Goal: Task Accomplishment & Management: Use online tool/utility

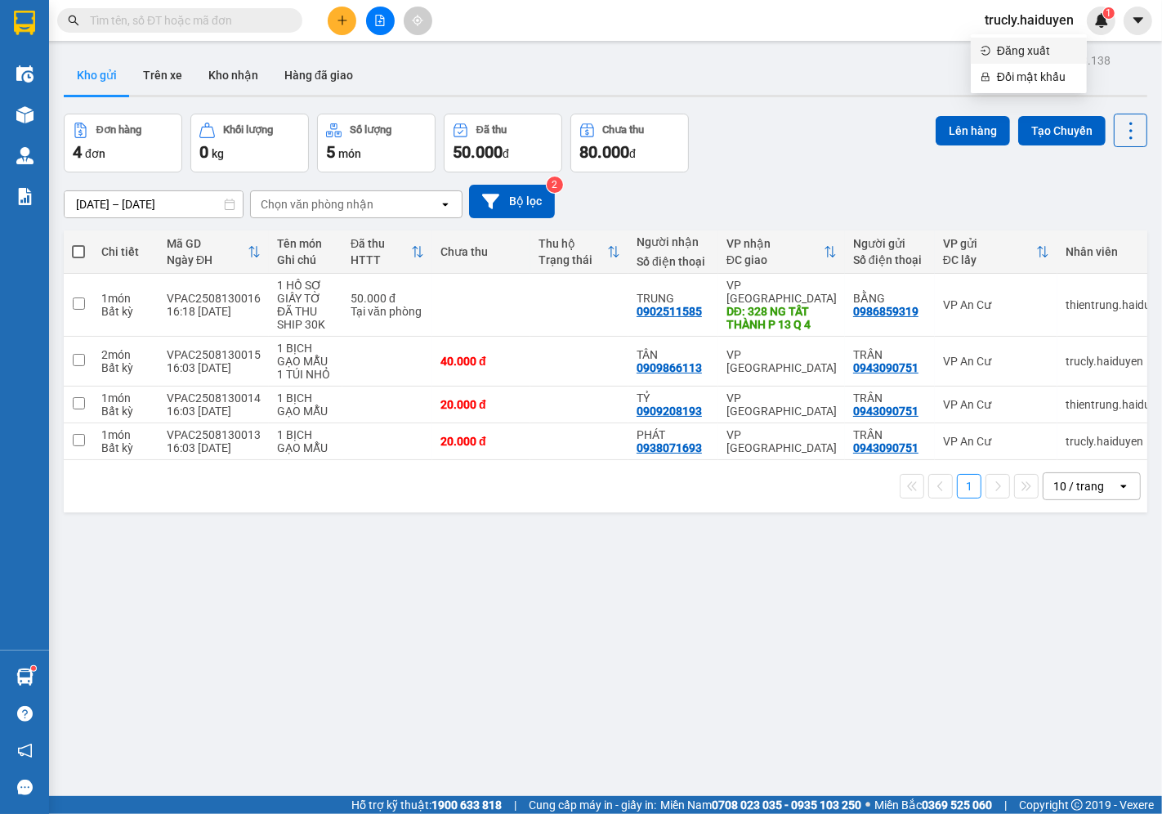
click at [1002, 52] on span "Đăng xuất" at bounding box center [1037, 51] width 80 height 18
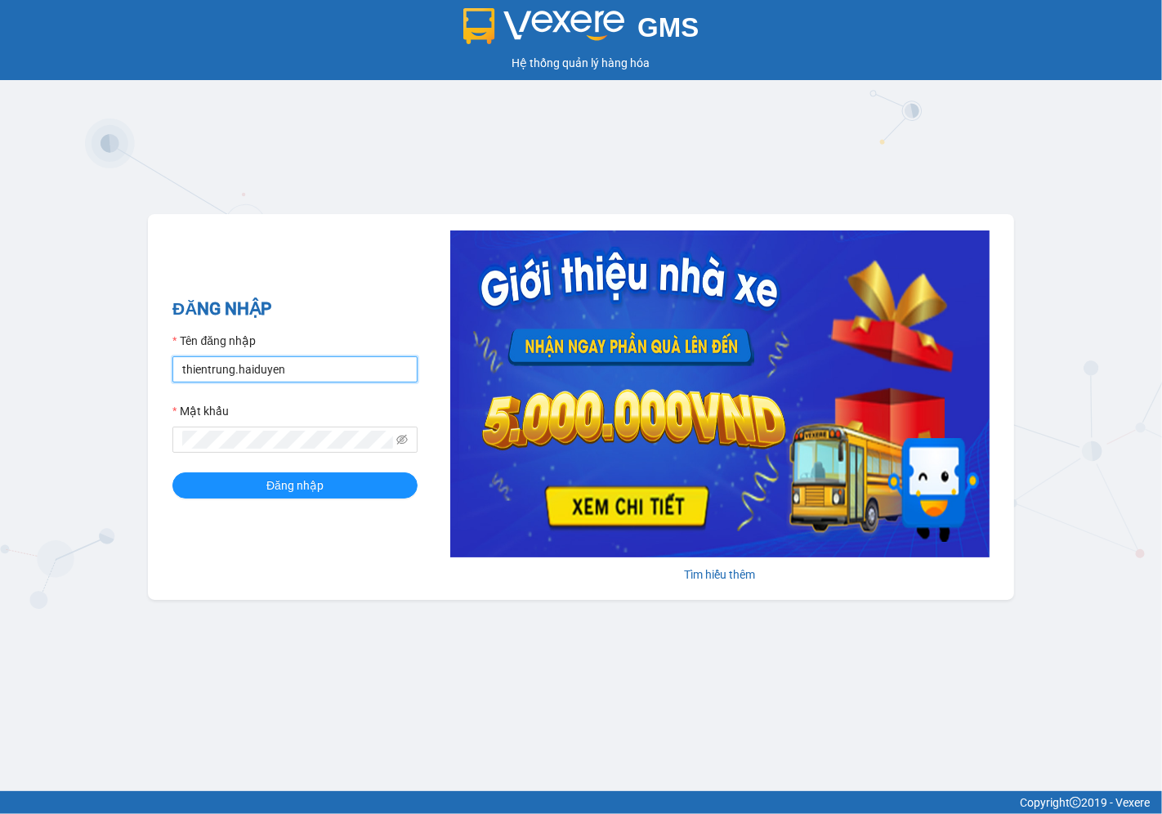
click at [313, 374] on input "thientrung.haiduyen" at bounding box center [294, 369] width 245 height 26
type input "nganac.haiduyen"
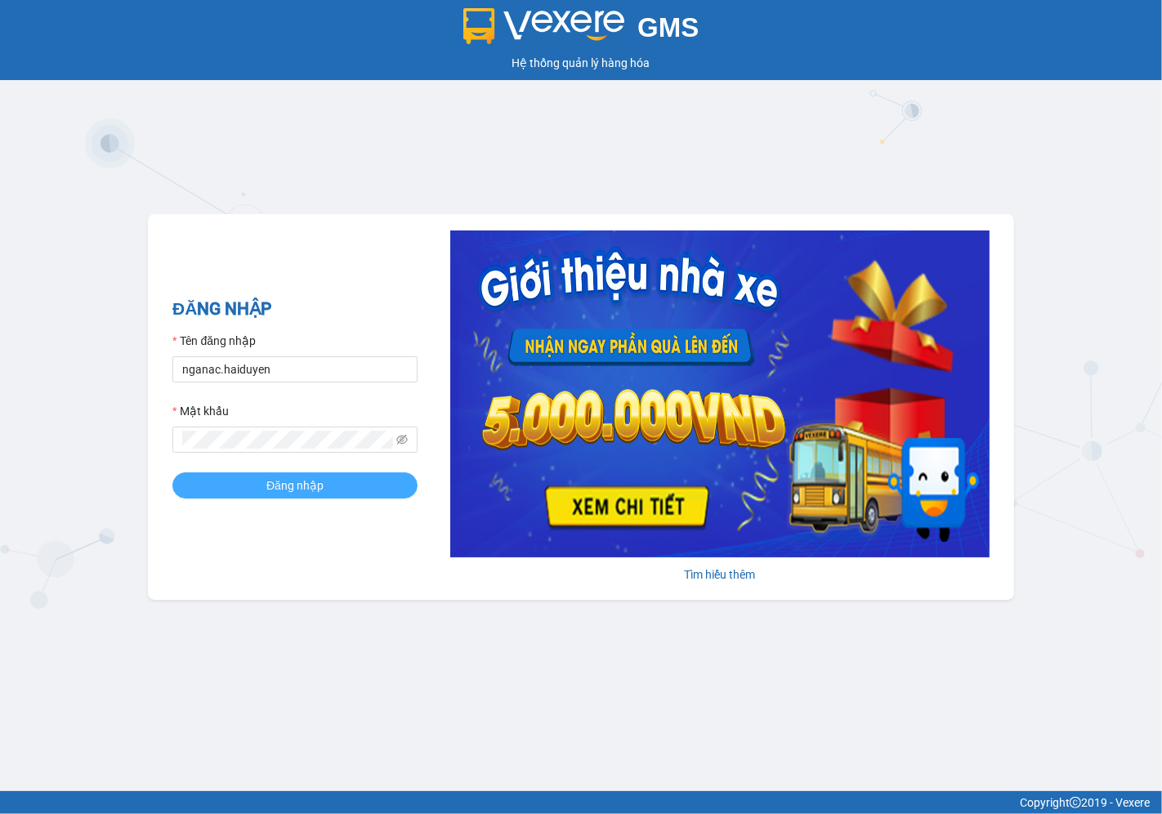
click at [271, 484] on span "Đăng nhập" at bounding box center [294, 485] width 57 height 18
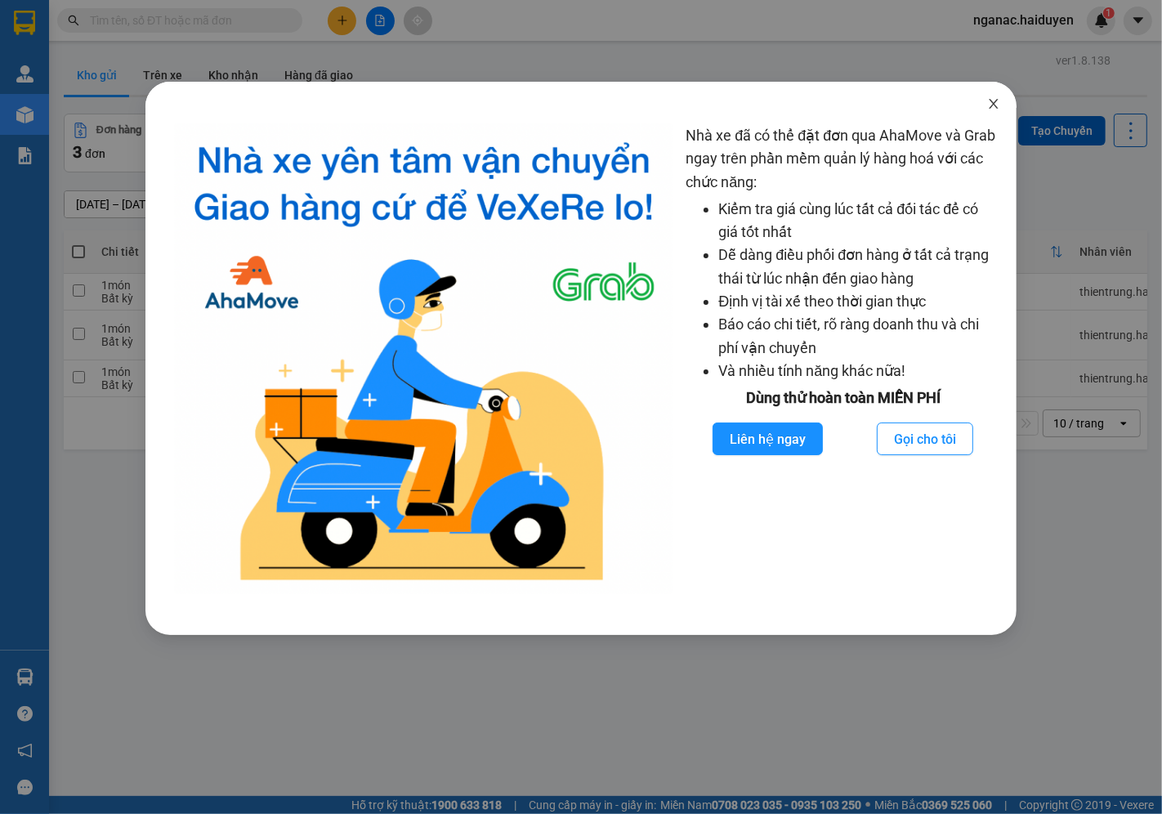
click at [995, 104] on icon "close" at bounding box center [993, 103] width 13 height 13
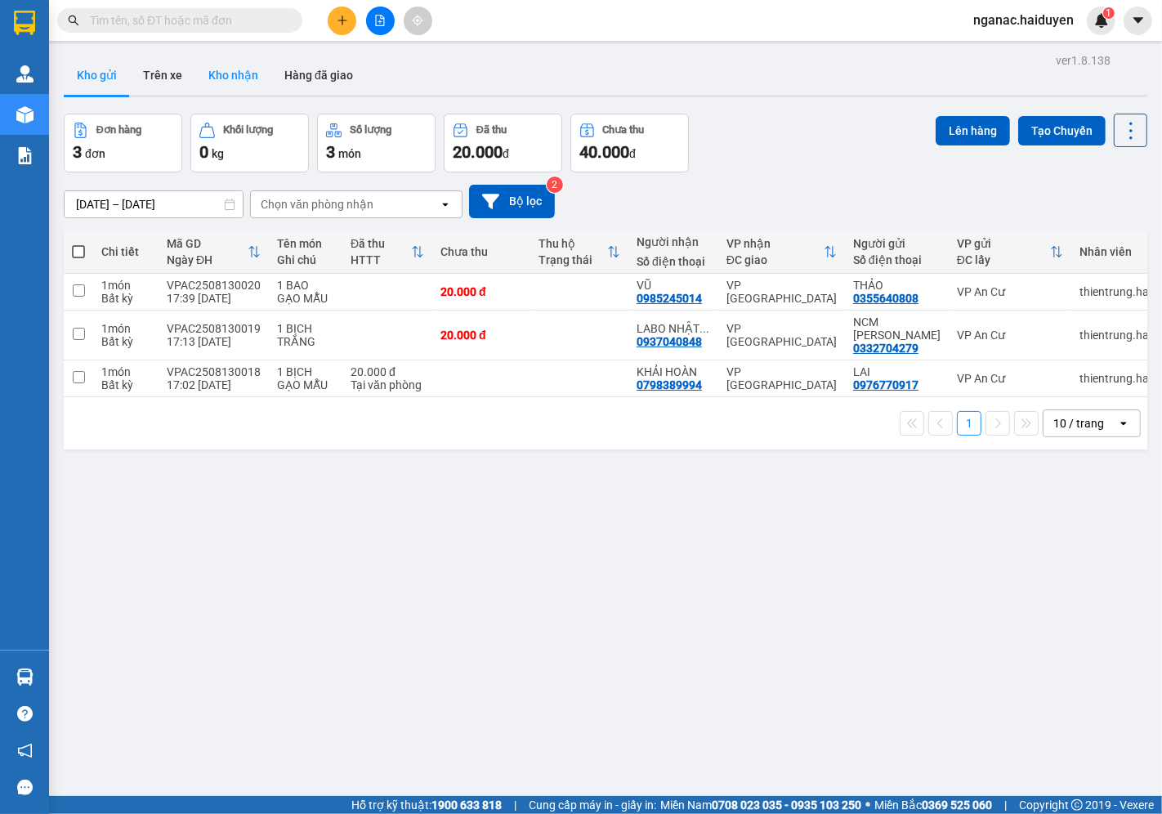
click at [230, 78] on button "Kho nhận" at bounding box center [233, 75] width 76 height 39
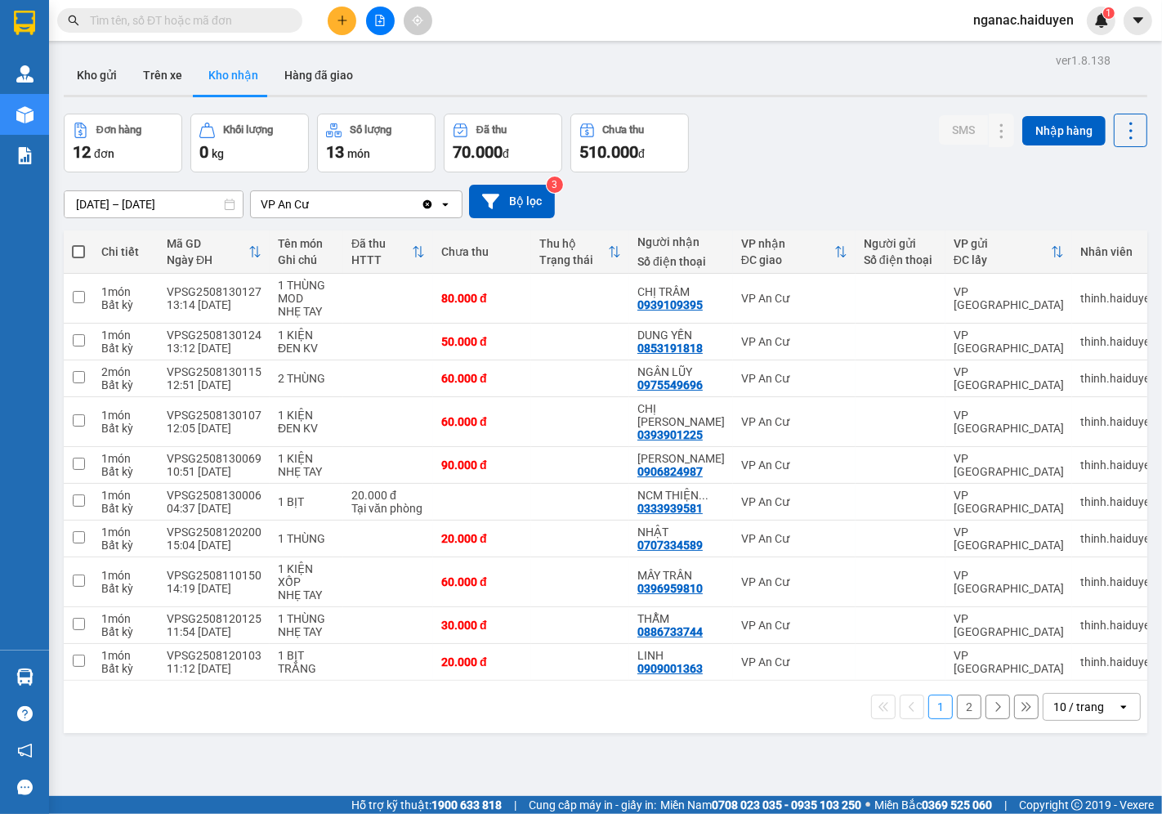
click at [957, 703] on button "2" at bounding box center [969, 706] width 25 height 25
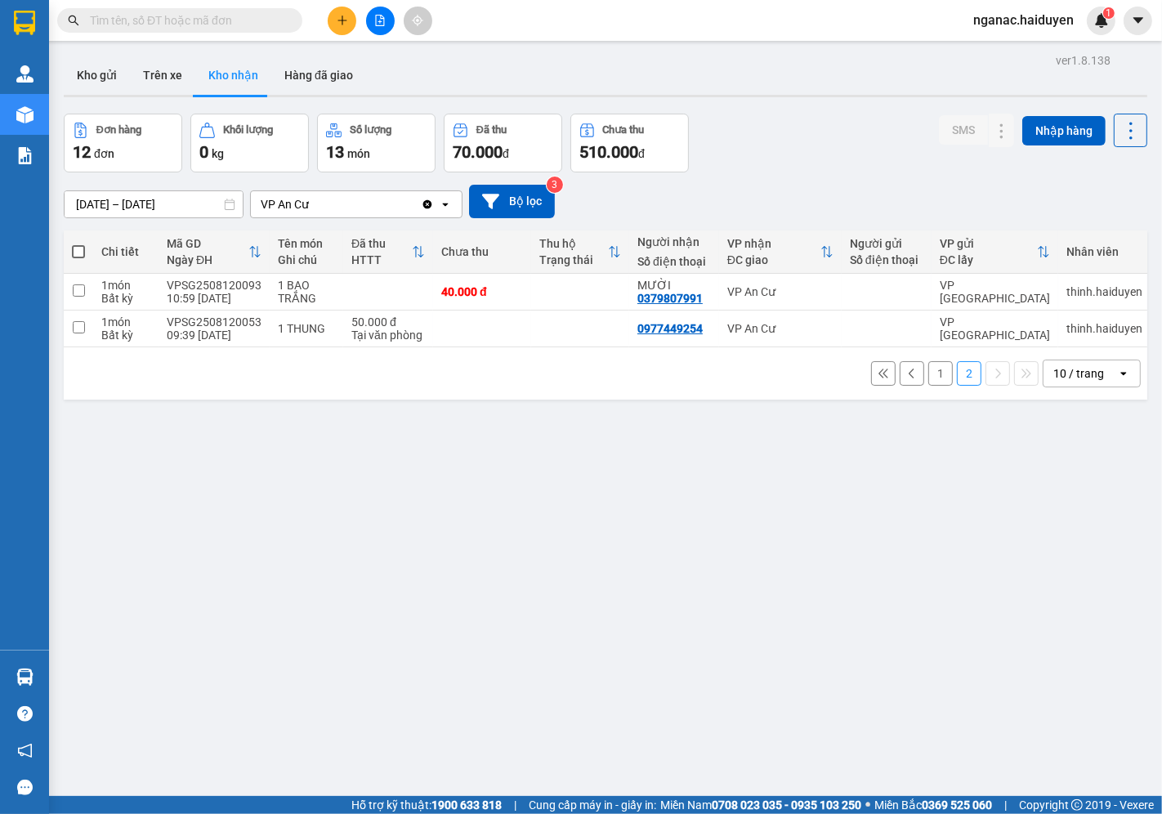
click at [930, 372] on button "1" at bounding box center [940, 373] width 25 height 25
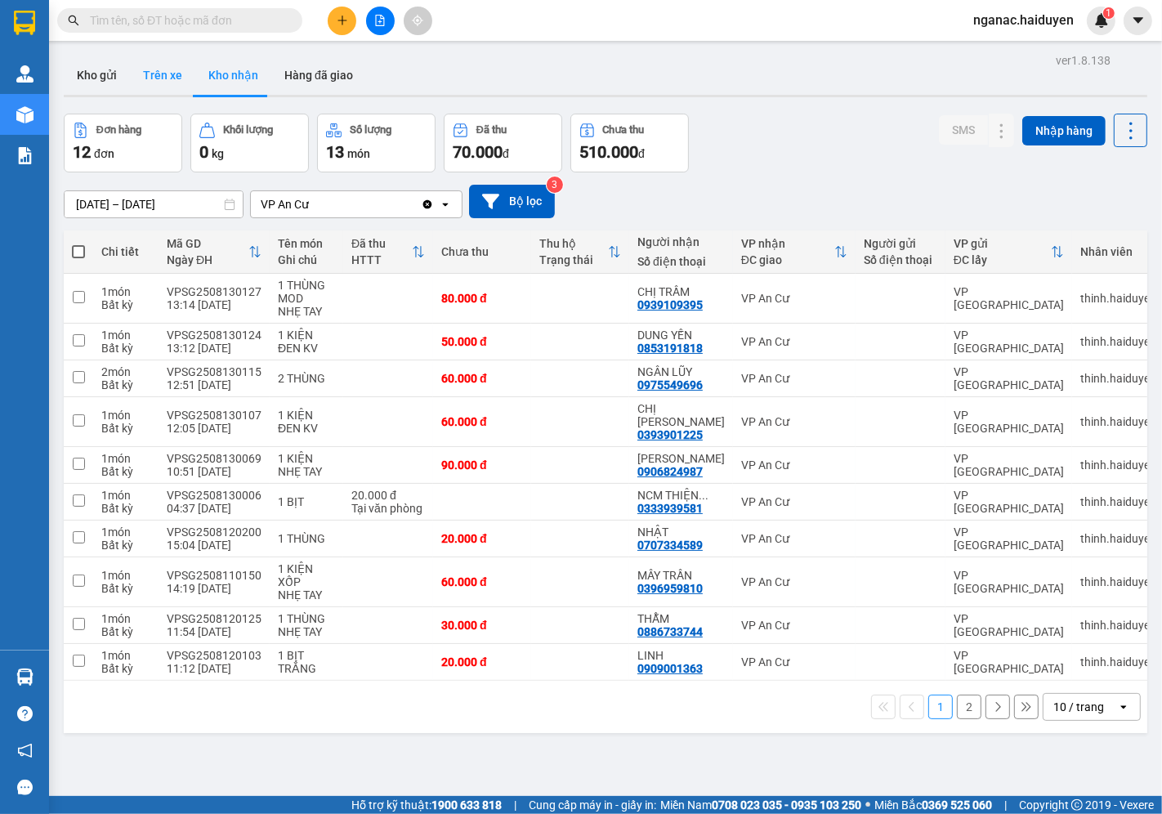
click at [158, 59] on button "Trên xe" at bounding box center [162, 75] width 65 height 39
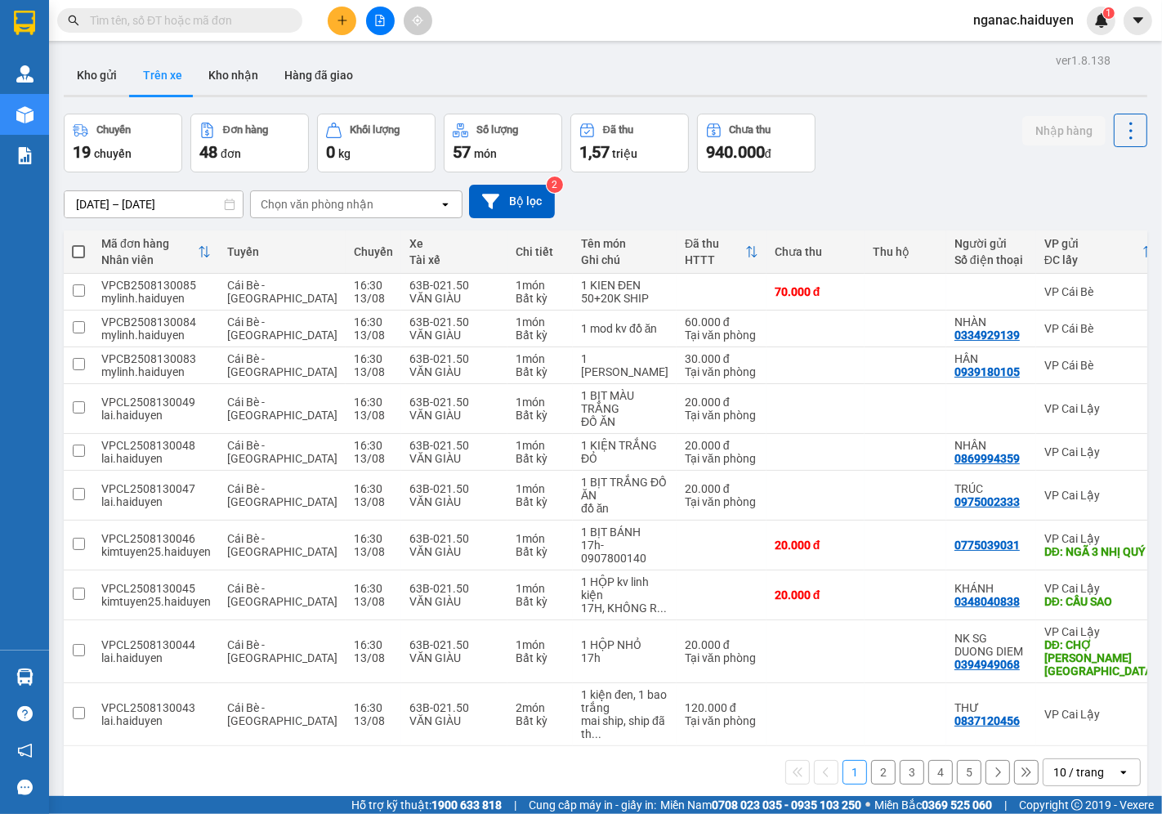
click at [347, 203] on div "Chọn văn phòng nhận" at bounding box center [317, 204] width 113 height 16
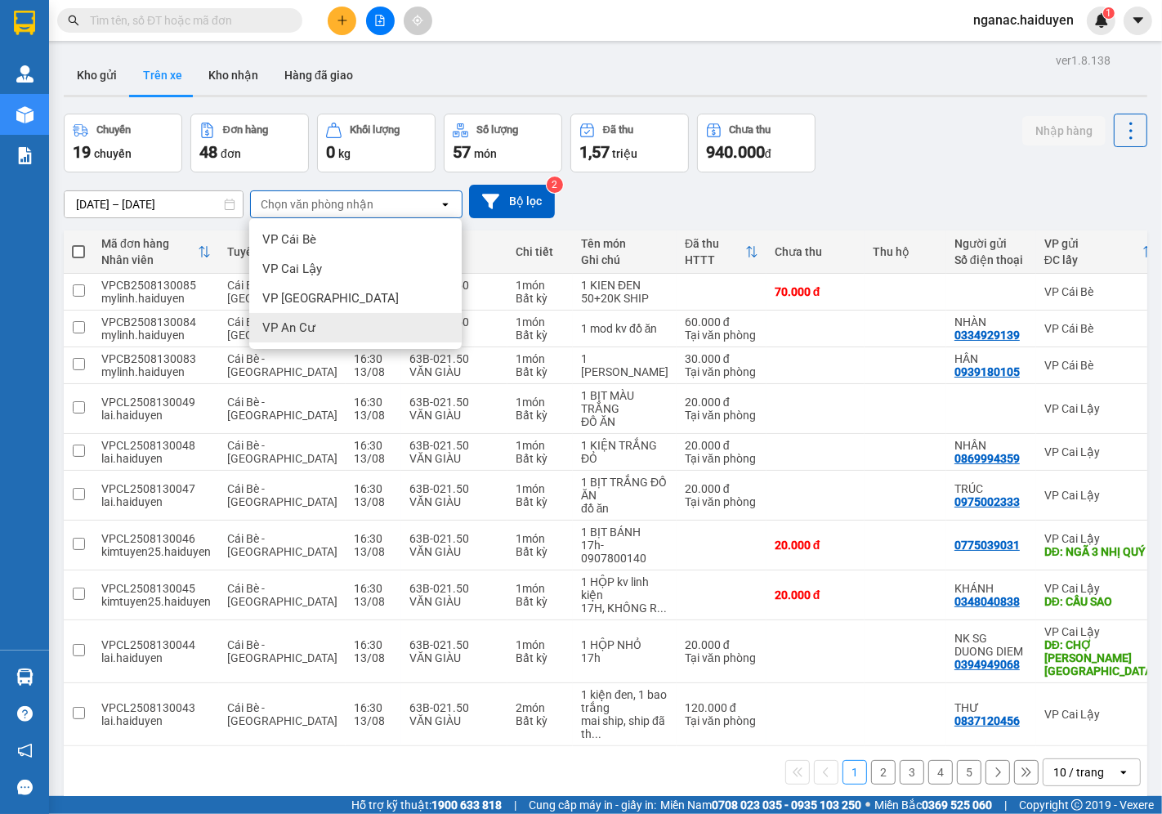
click at [325, 330] on div "VP An Cư" at bounding box center [355, 327] width 212 height 29
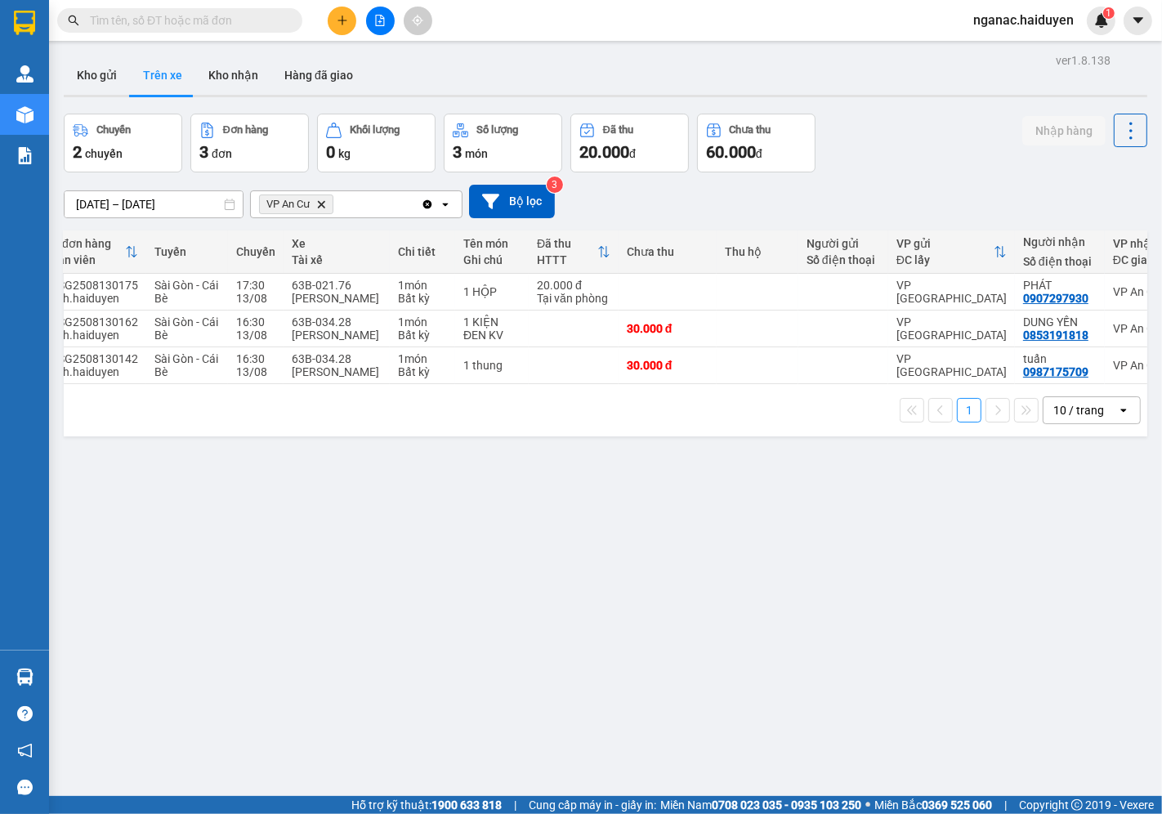
scroll to position [0, 60]
click at [1089, 291] on icon at bounding box center [1094, 291] width 11 height 11
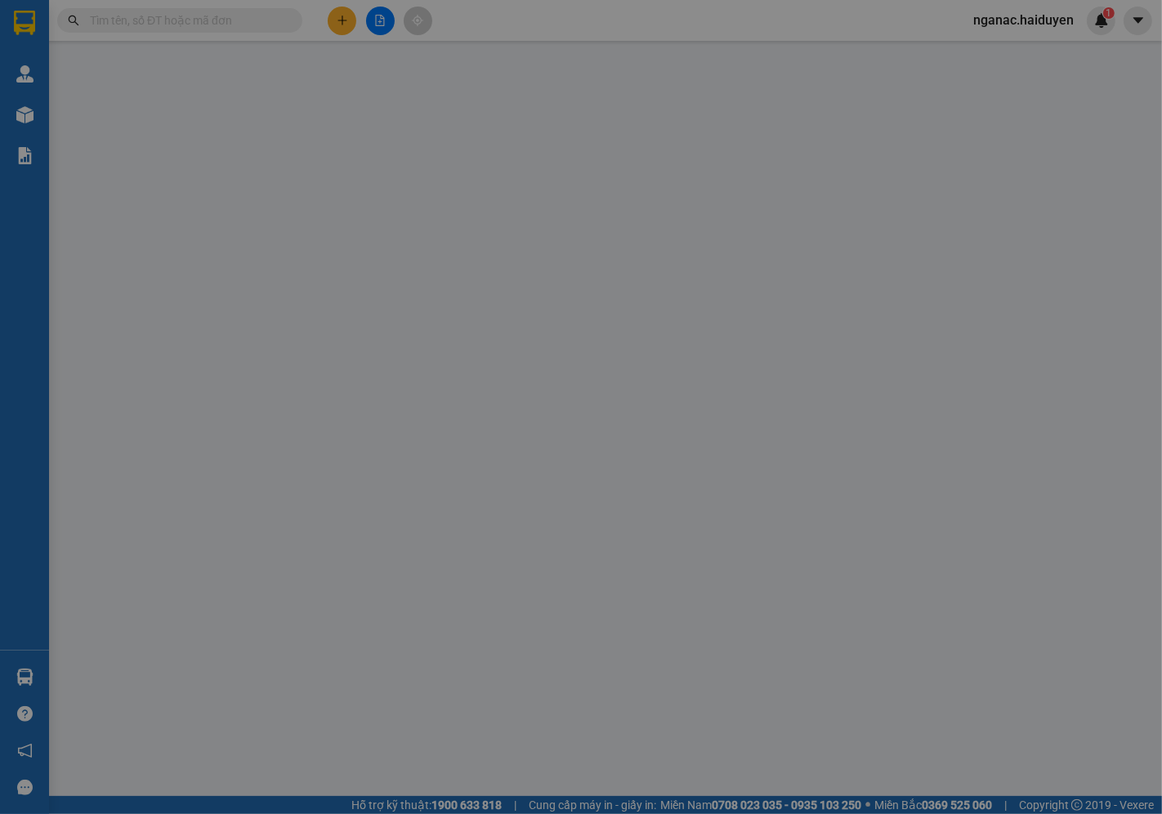
type input "0907297930"
type input "PHÁT"
type input "20.000"
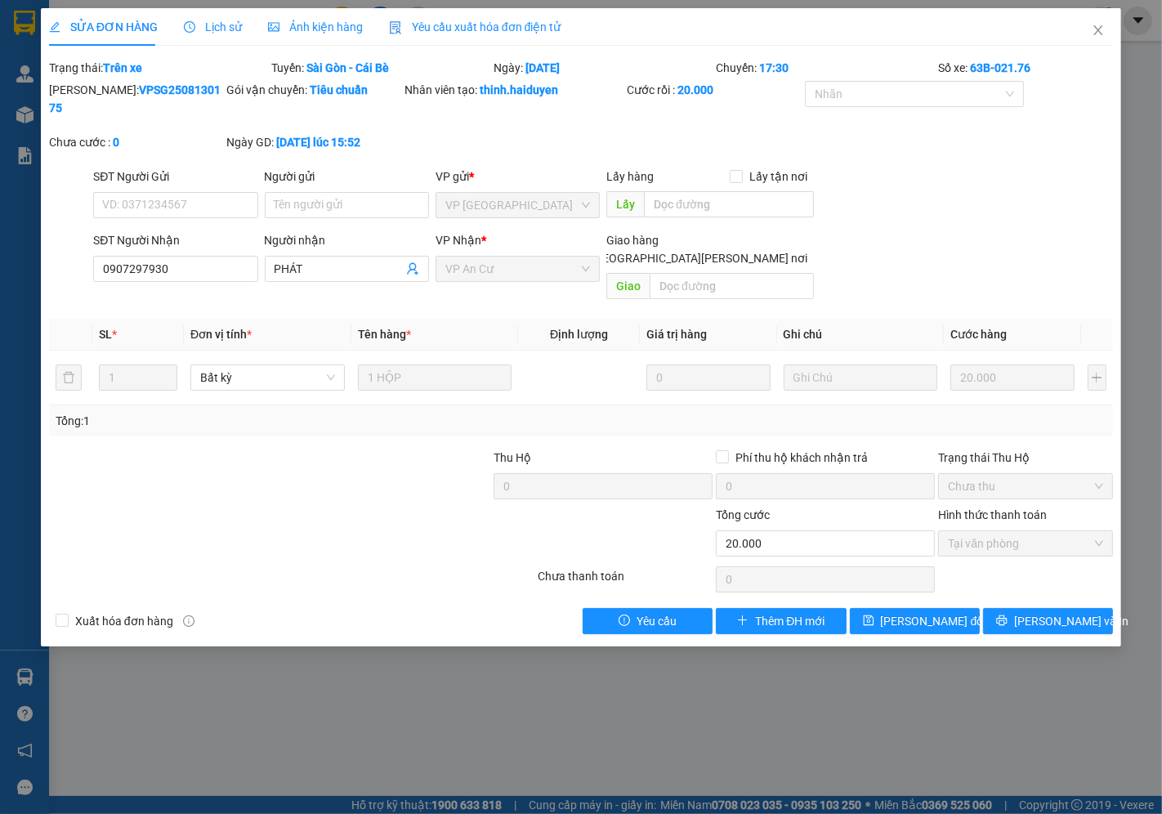
click at [223, 27] on span "Lịch sử" at bounding box center [213, 26] width 58 height 13
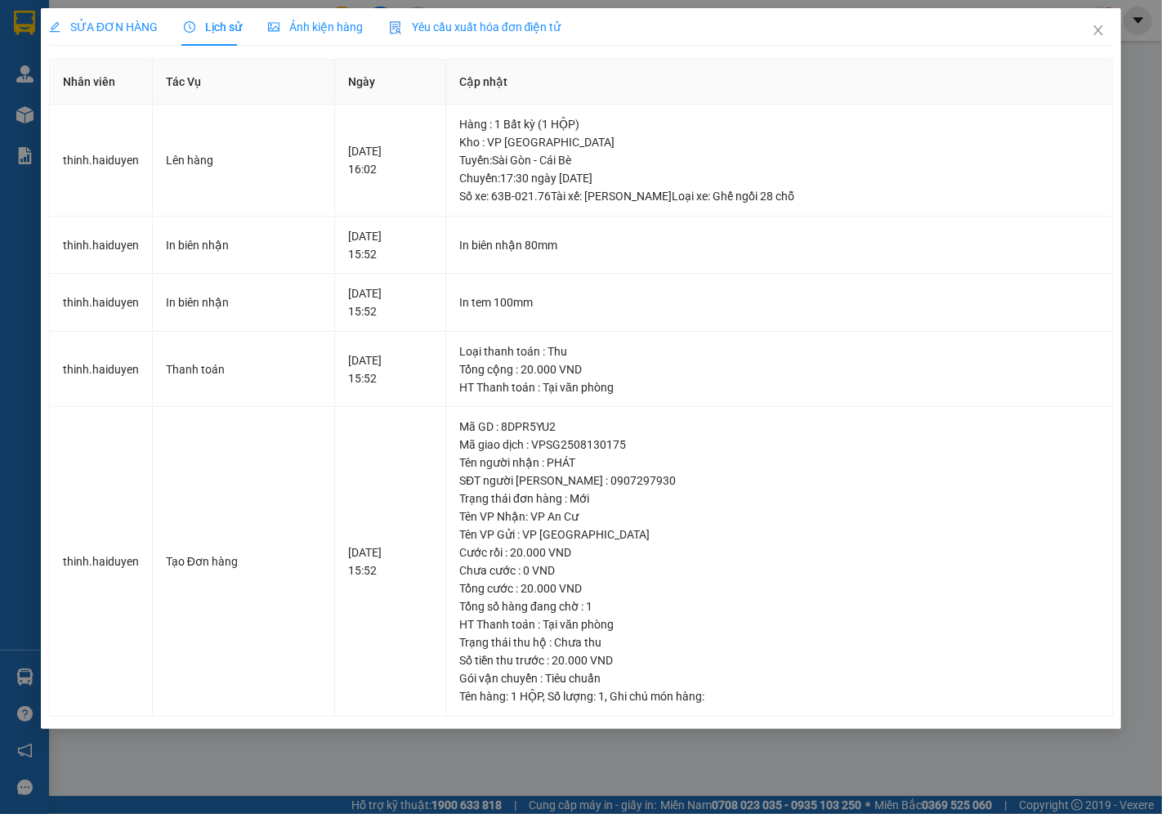
click at [105, 23] on span "SỬA ĐƠN HÀNG" at bounding box center [103, 26] width 109 height 13
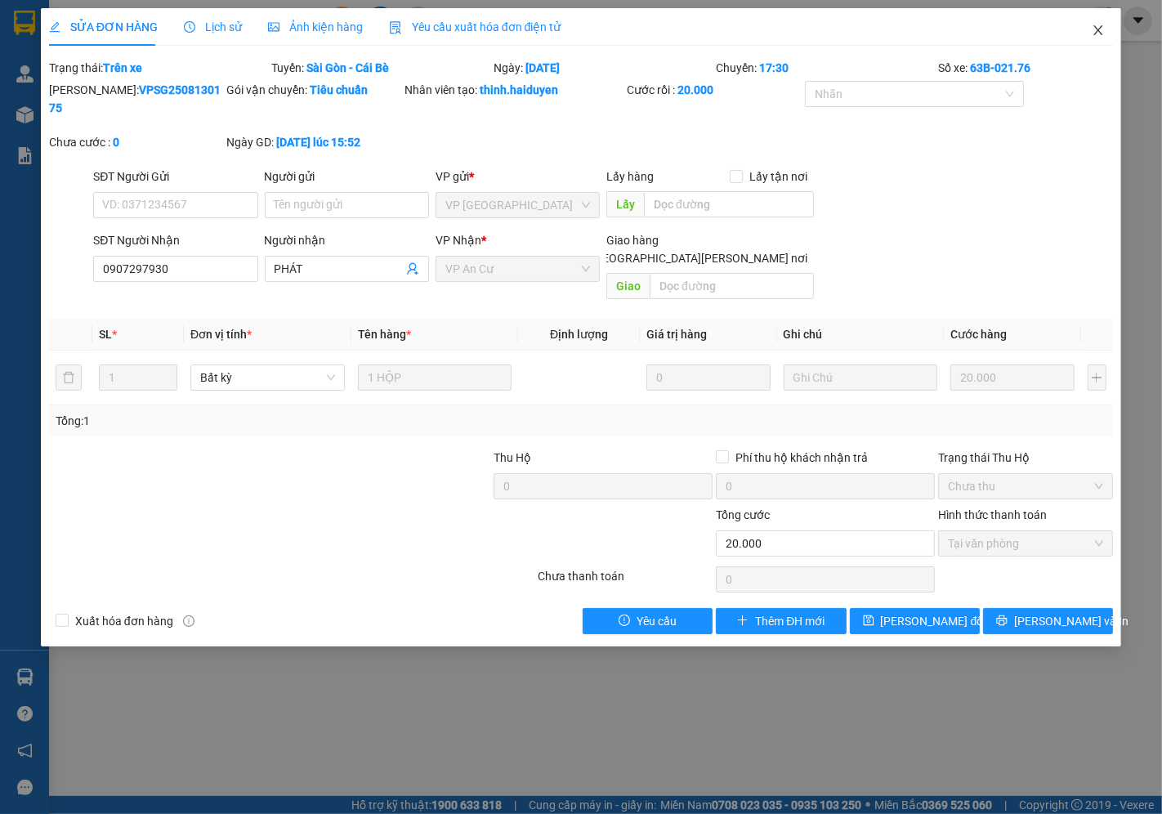
click at [1105, 29] on icon "close" at bounding box center [1097, 30] width 13 height 13
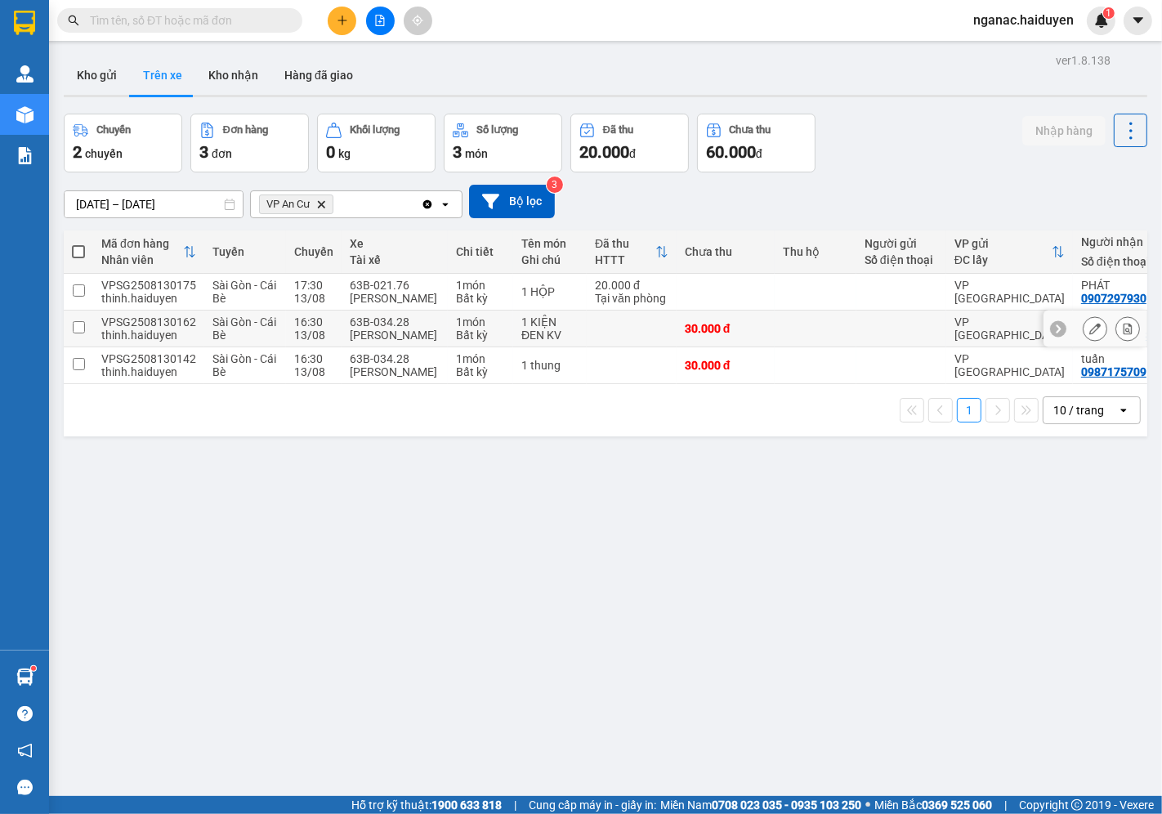
click at [157, 331] on div "thinh.haiduyen" at bounding box center [148, 334] width 95 height 13
checkbox input "true"
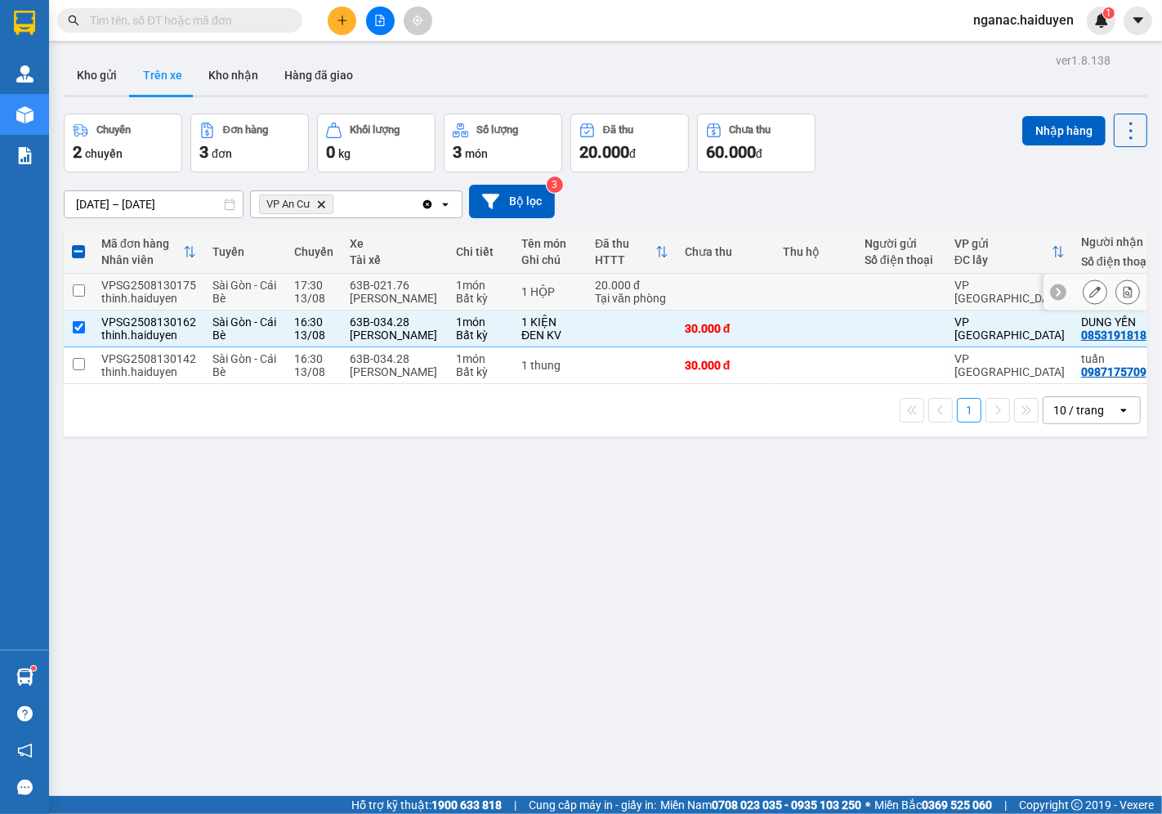
click at [164, 292] on div "thinh.haiduyen" at bounding box center [148, 298] width 95 height 13
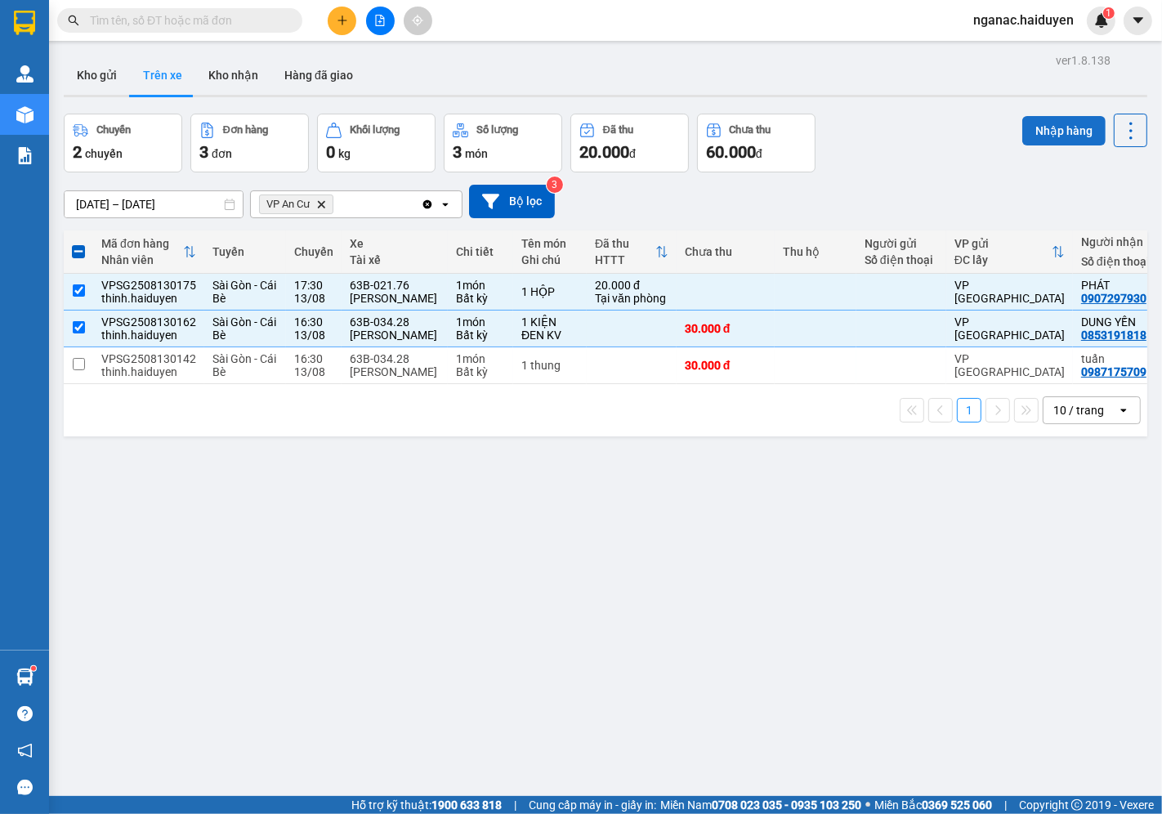
click at [1038, 124] on button "Nhập hàng" at bounding box center [1063, 130] width 83 height 29
checkbox input "false"
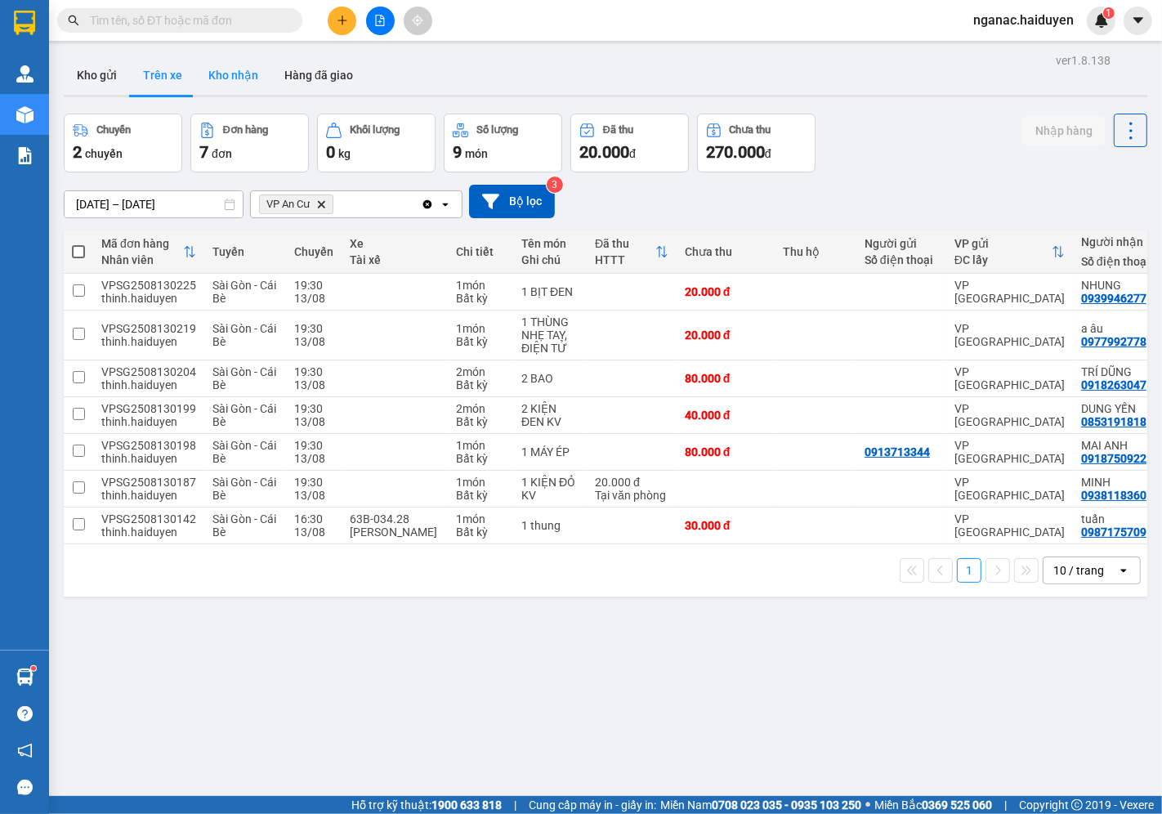
click at [243, 83] on button "Kho nhận" at bounding box center [233, 75] width 76 height 39
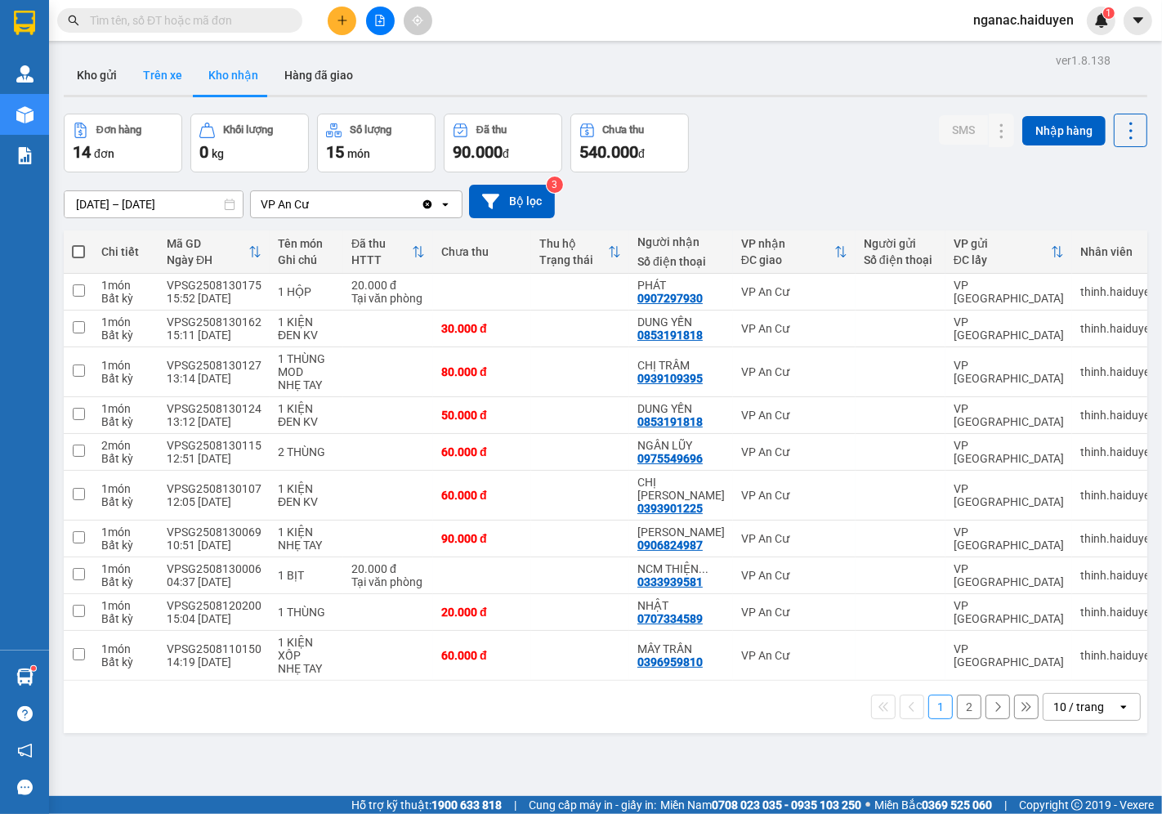
click at [152, 66] on button "Trên xe" at bounding box center [162, 75] width 65 height 39
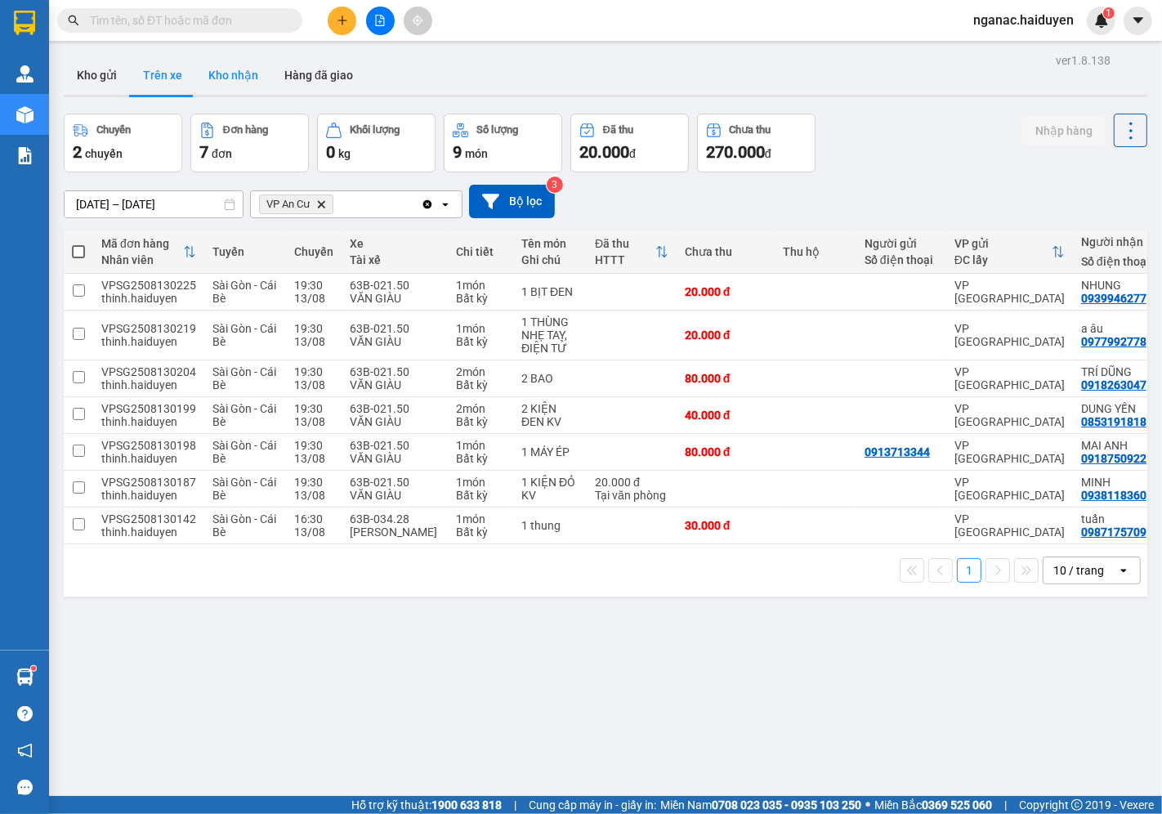
click at [240, 71] on button "Kho nhận" at bounding box center [233, 75] width 76 height 39
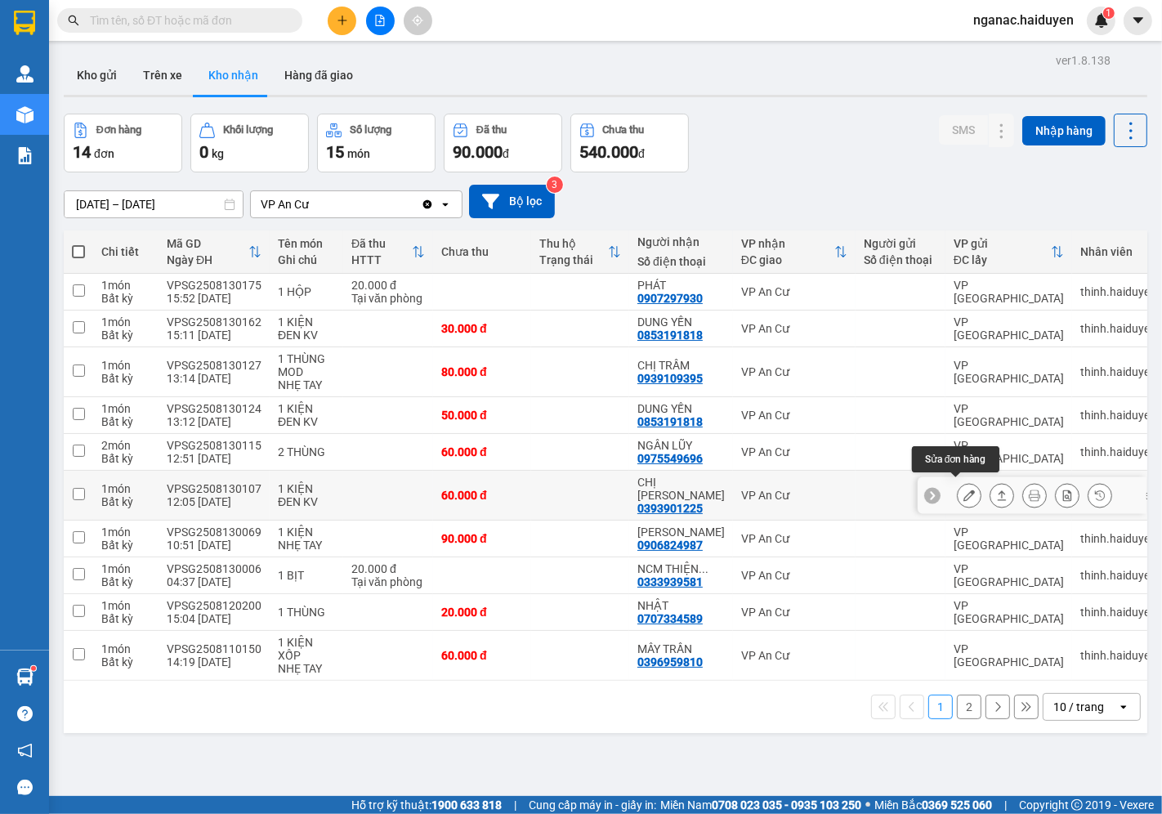
click at [957, 486] on button at bounding box center [968, 495] width 23 height 29
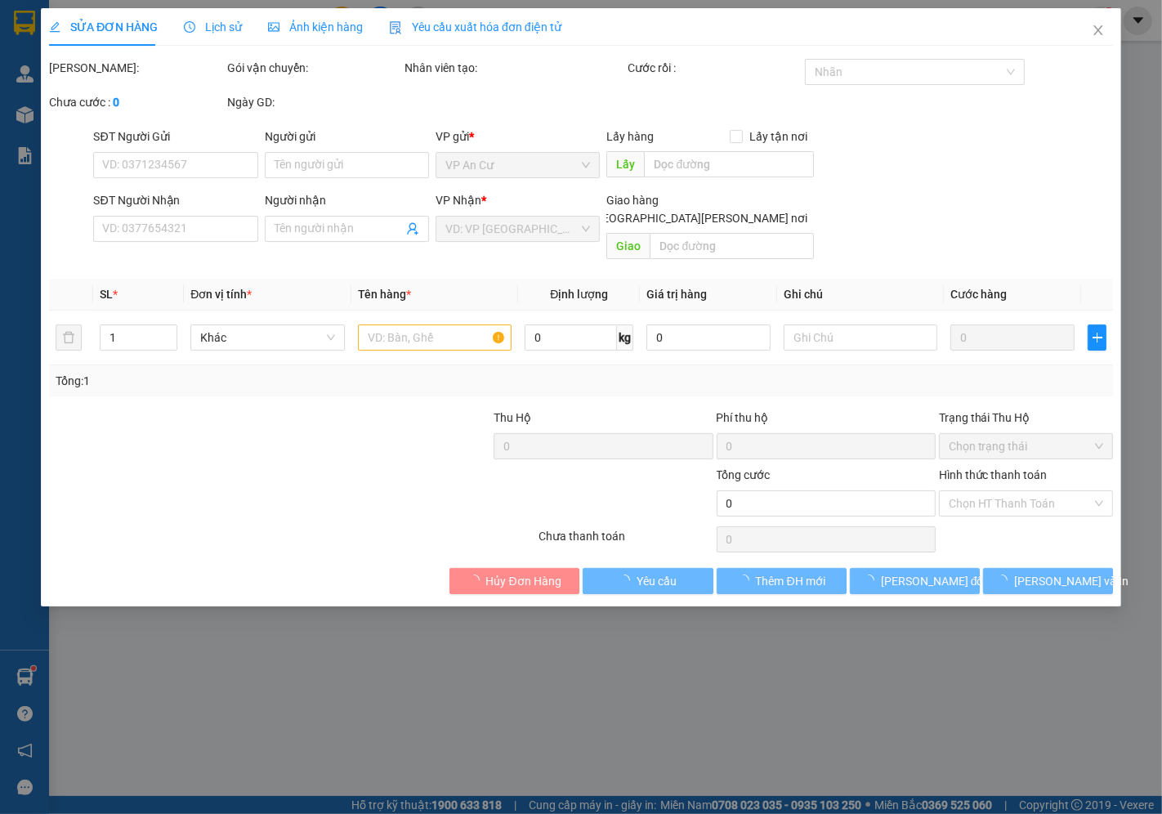
type input "0393901225"
type input "CHỊ [PERSON_NAME]"
type input "60.000"
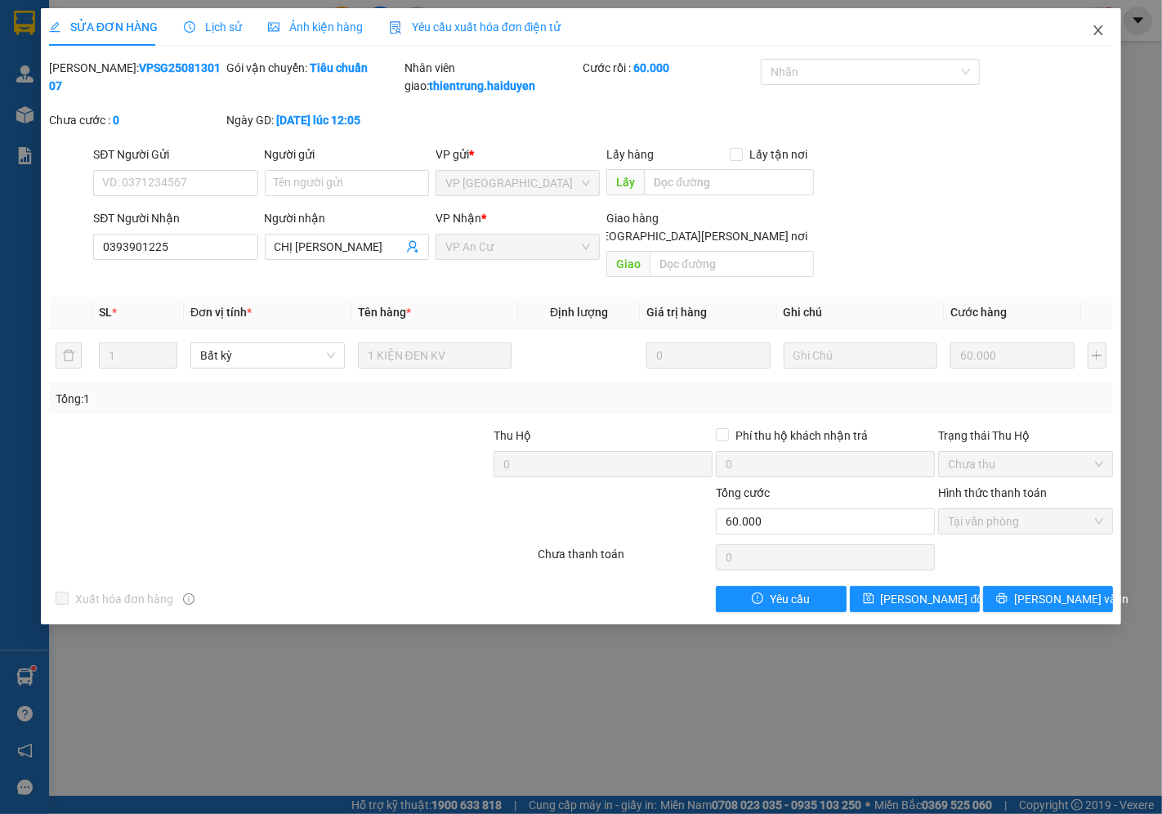
click at [1096, 28] on icon "close" at bounding box center [1098, 30] width 9 height 10
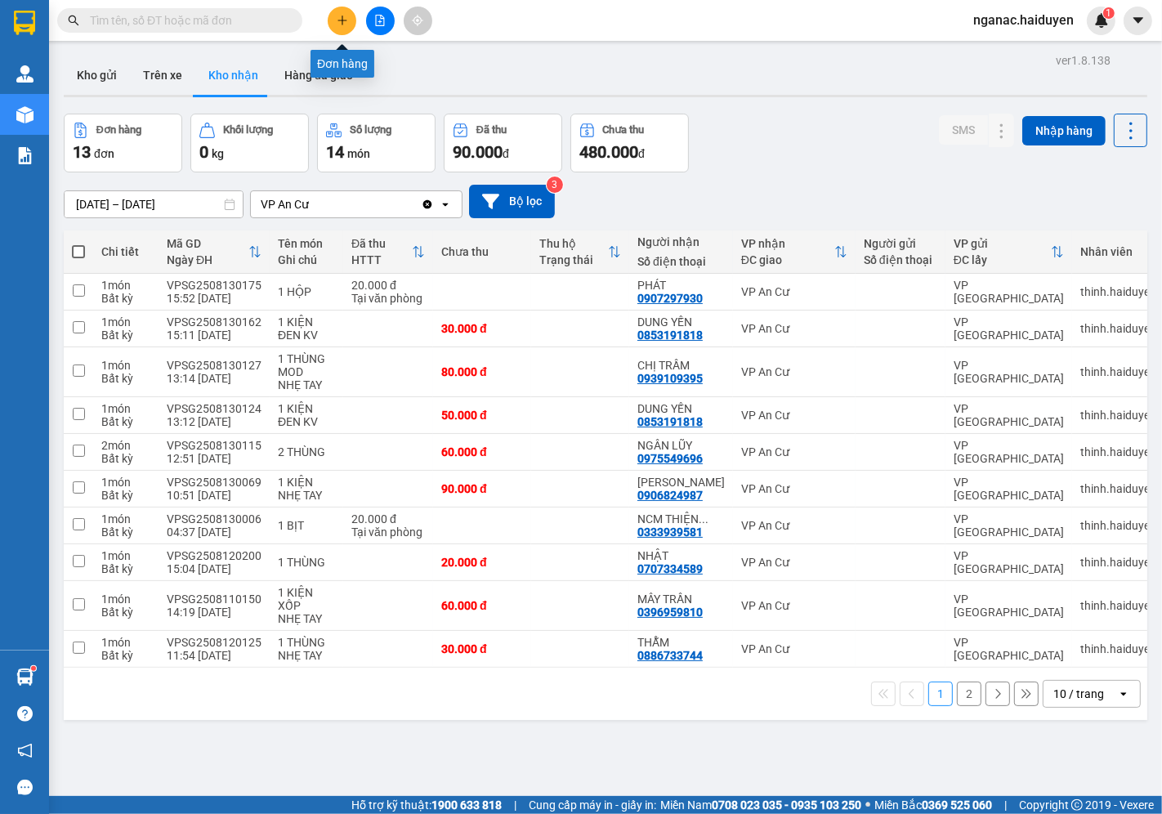
click at [337, 18] on icon "plus" at bounding box center [342, 20] width 11 height 11
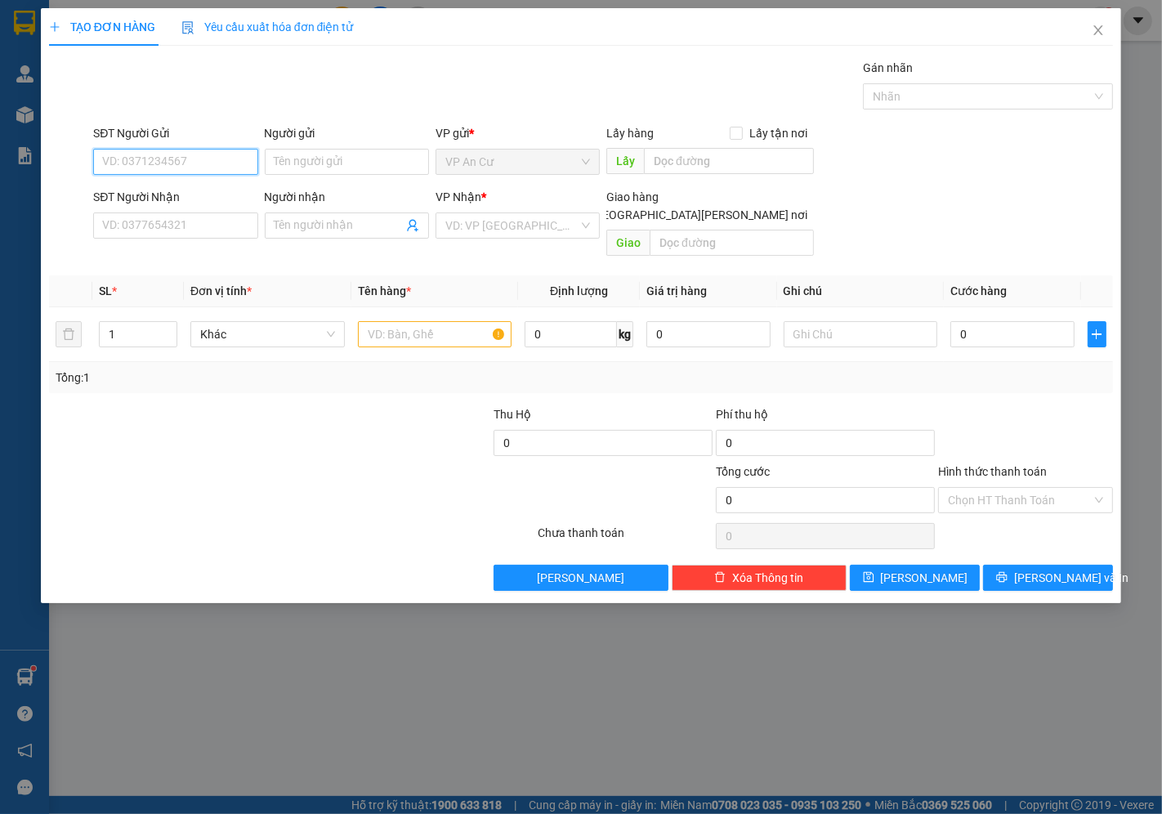
click at [159, 157] on input "SĐT Người Gửi" at bounding box center [175, 162] width 164 height 26
click at [155, 190] on div "0783859131" at bounding box center [175, 194] width 145 height 18
type input "0783859131"
type input "0938807535"
type input "NHUNG"
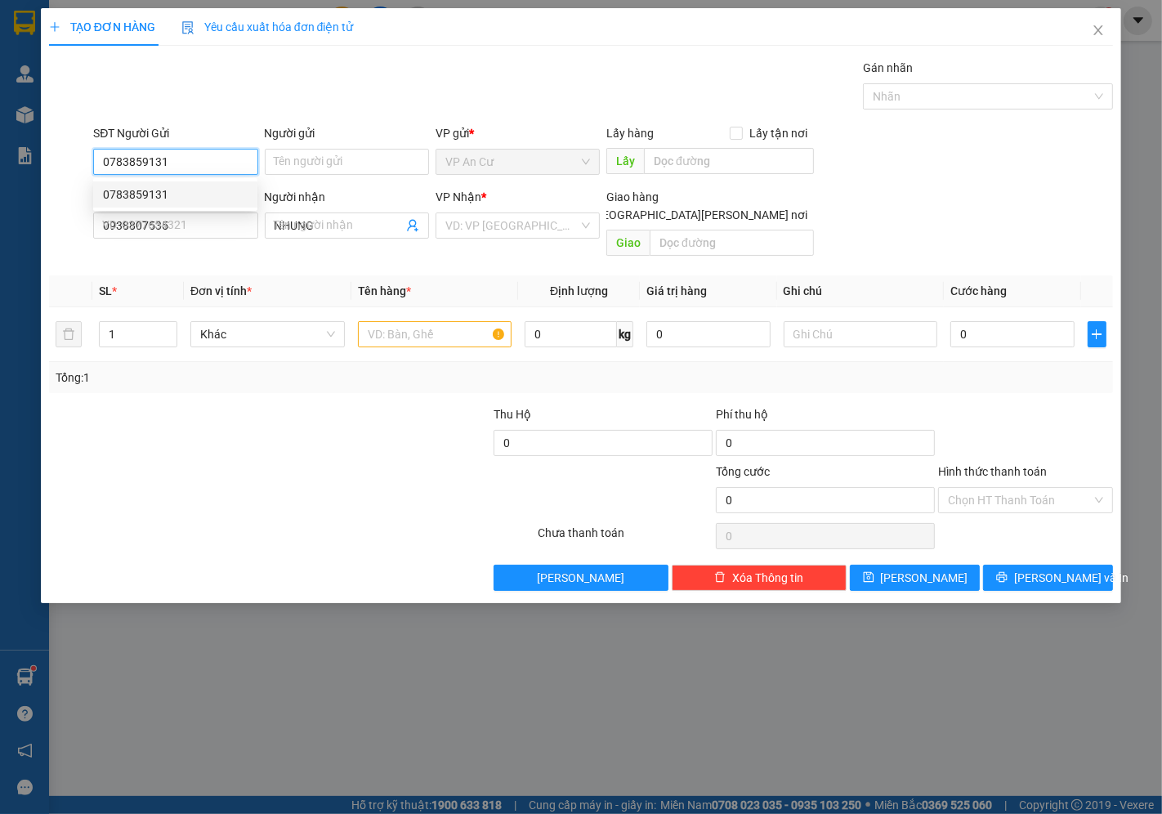
type input "20.000"
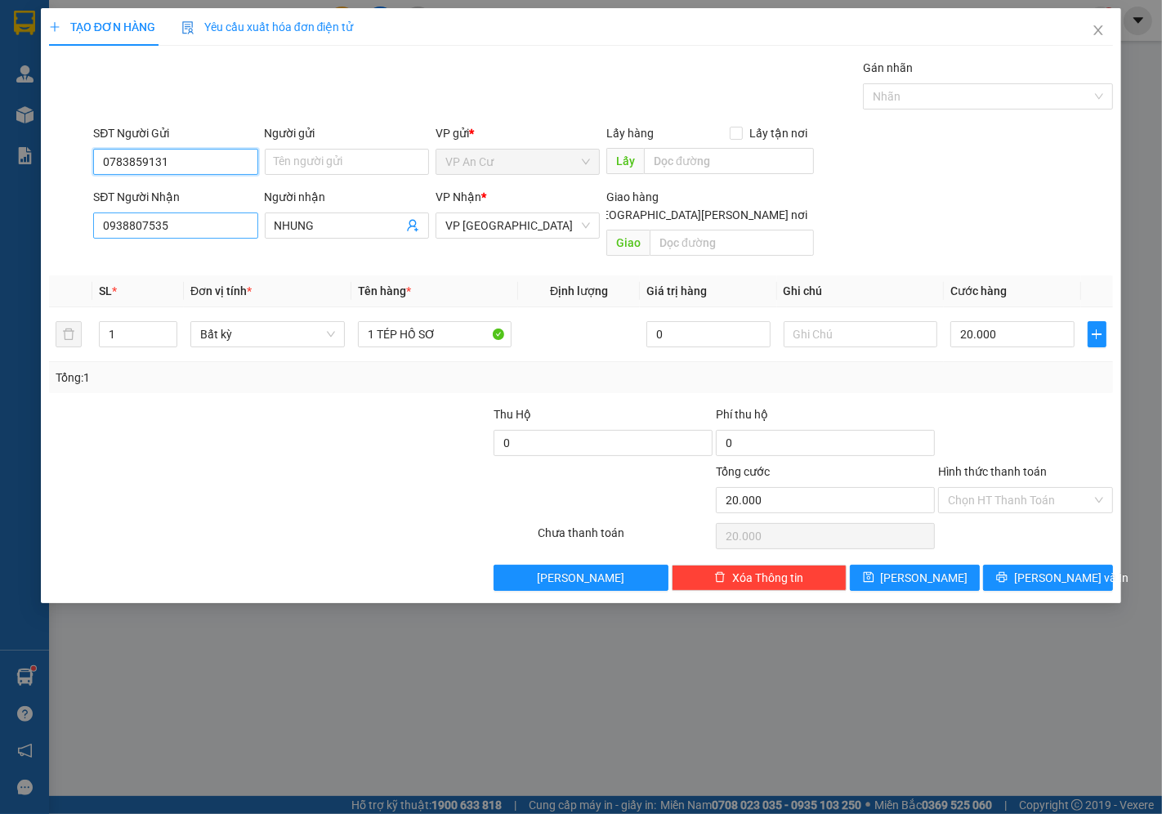
type input "0783859131"
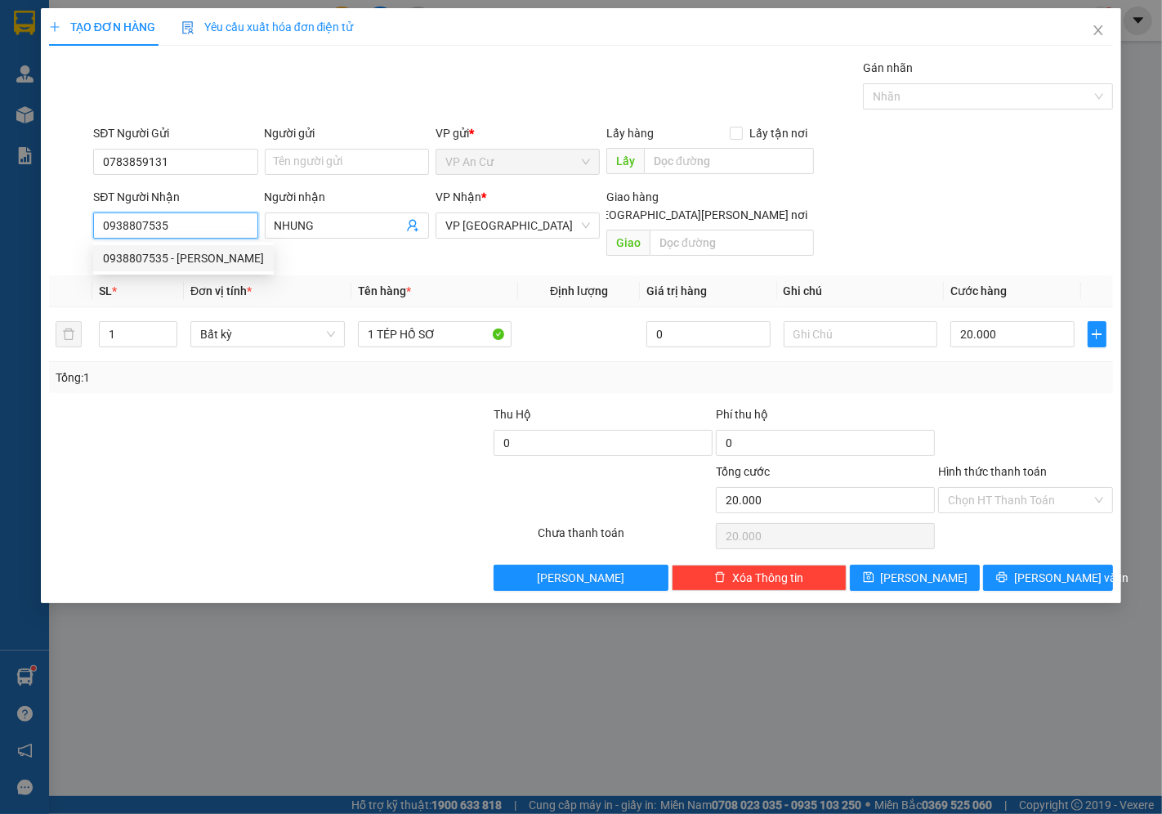
drag, startPoint x: 182, startPoint y: 231, endPoint x: 49, endPoint y: 265, distance: 137.3
click at [51, 275] on div "Transit Pickup Surcharge Ids Transit Deliver Surcharge Ids Transit Deliver Surc…" at bounding box center [581, 325] width 1064 height 532
type input "0903955507"
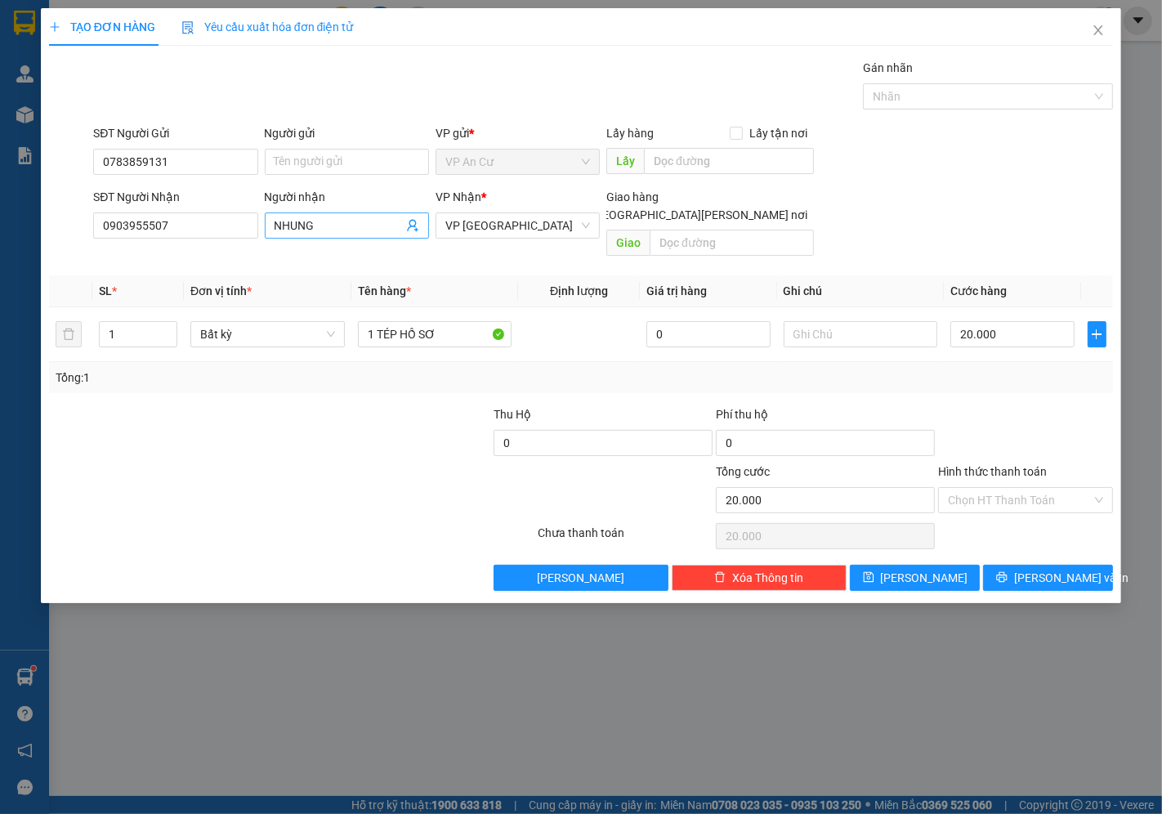
click at [346, 221] on input "NHUNG" at bounding box center [338, 225] width 128 height 18
type input "N"
type input "NV BẢO HÀNH"
drag, startPoint x: 431, startPoint y: 315, endPoint x: 377, endPoint y: 330, distance: 56.7
click at [377, 330] on div "1 TÉP HỒ SƠ" at bounding box center [435, 334] width 154 height 33
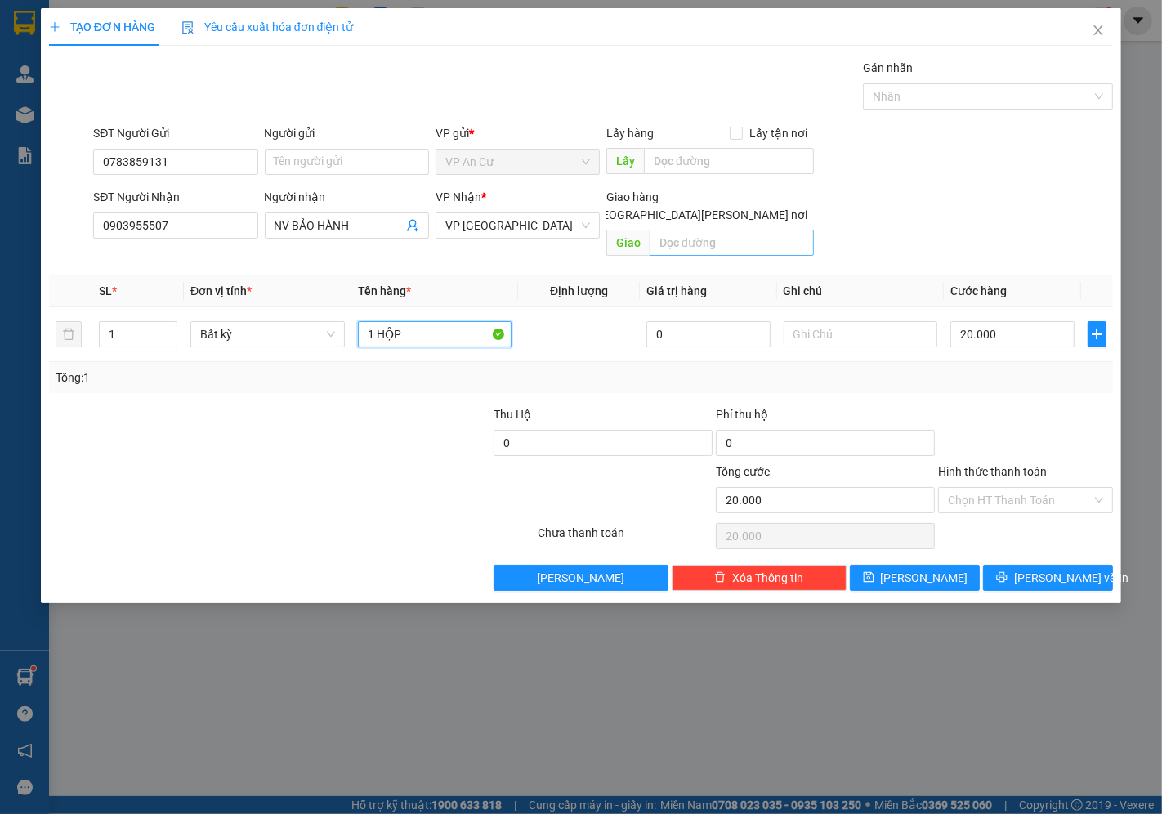
type input "1 HỘP"
click at [673, 230] on input "text" at bounding box center [731, 243] width 164 height 26
type input "28-30 [PERSON_NAME] [PERSON_NAME],P6,Q [PERSON_NAME]"
click at [811, 321] on input "text" at bounding box center [860, 334] width 154 height 26
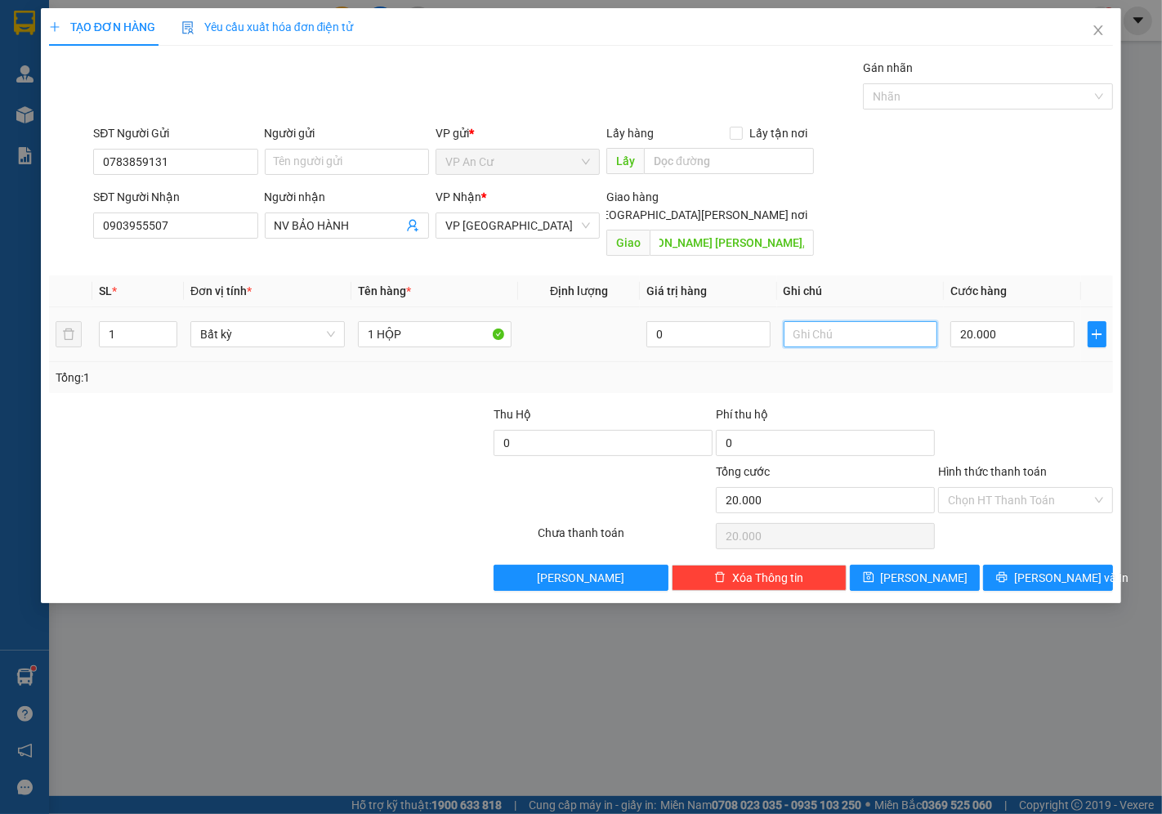
scroll to position [0, 0]
type input "D"
type input "ĐÃ THU SHIP 40K"
click at [1002, 323] on input "20.000" at bounding box center [1011, 334] width 123 height 26
type input "0"
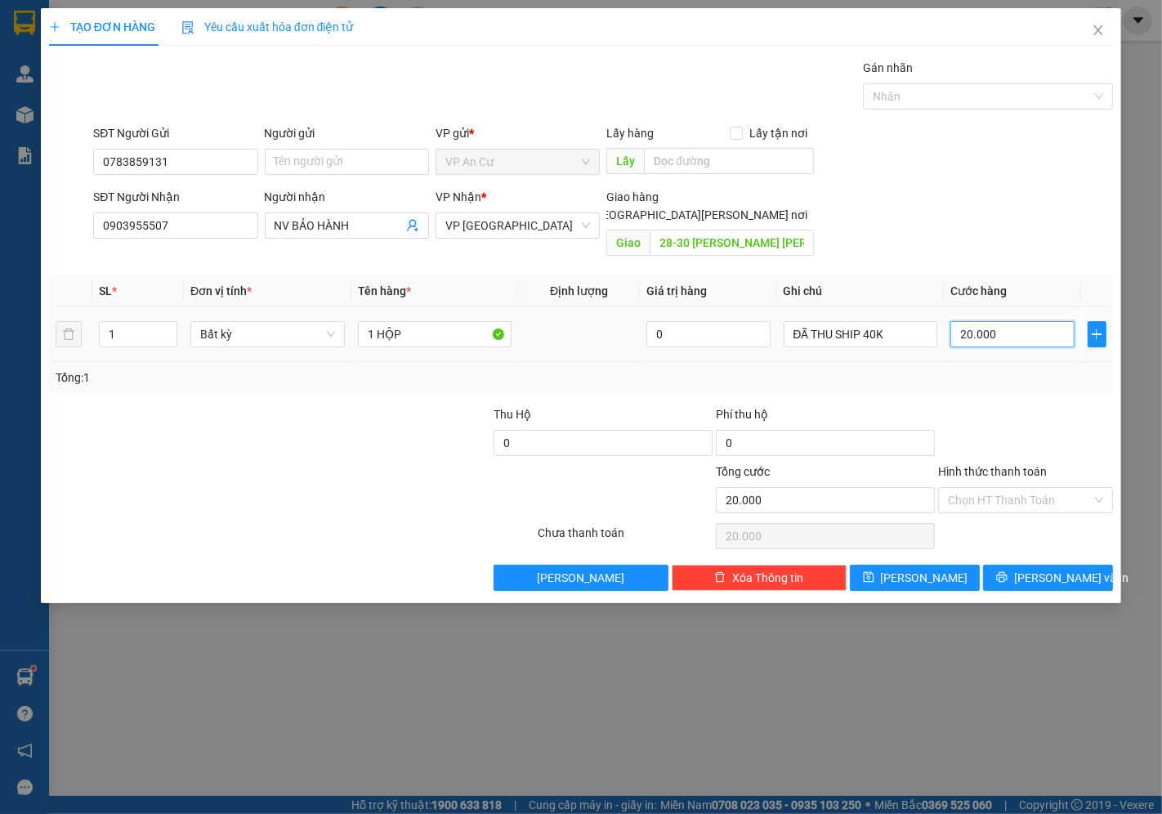
type input "0"
type input "6"
type input "06"
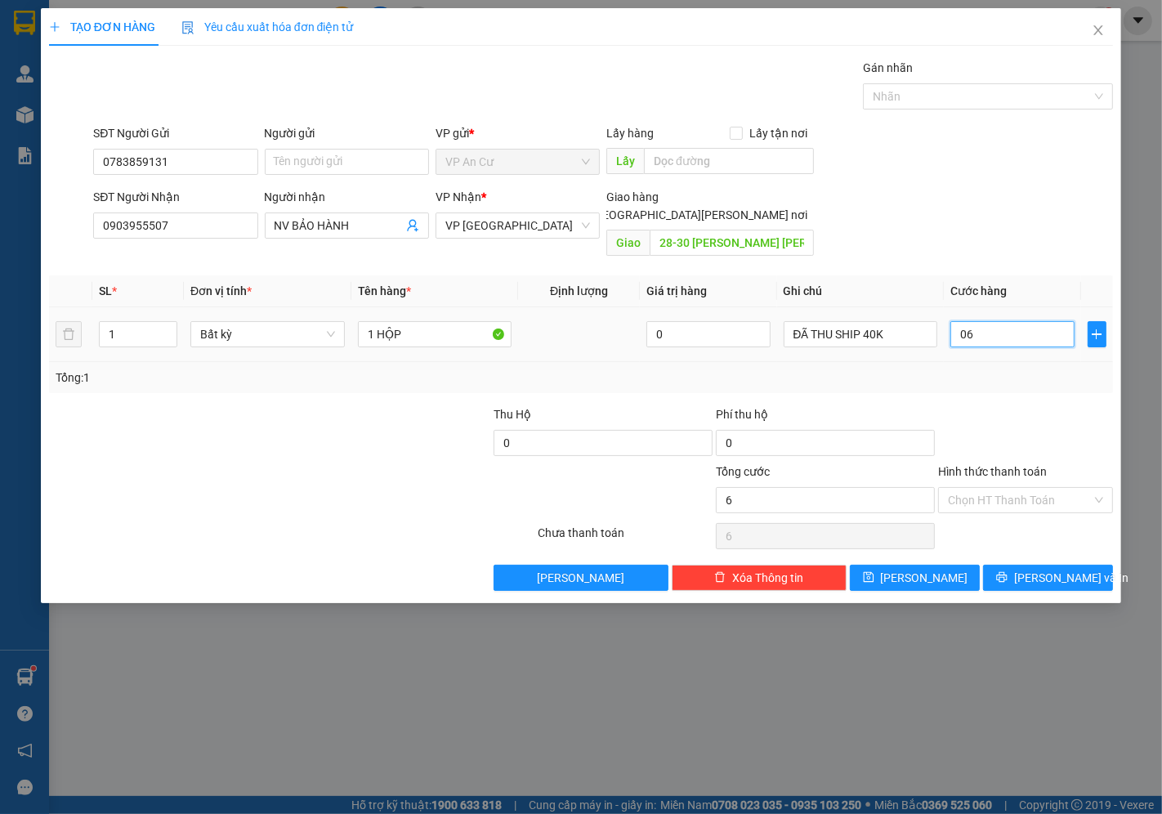
type input "60"
type input "060"
type input "600"
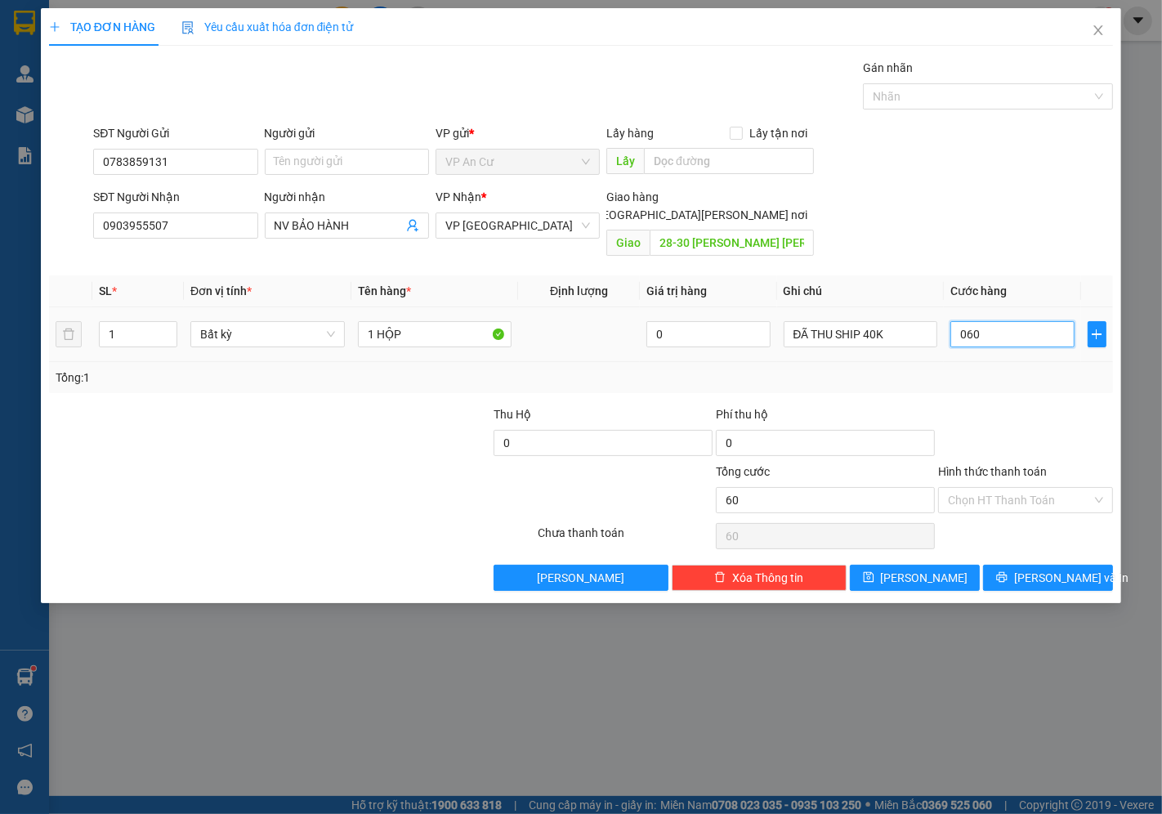
type input "0.600"
type input "6.000"
type input "06.000"
type input "60.000"
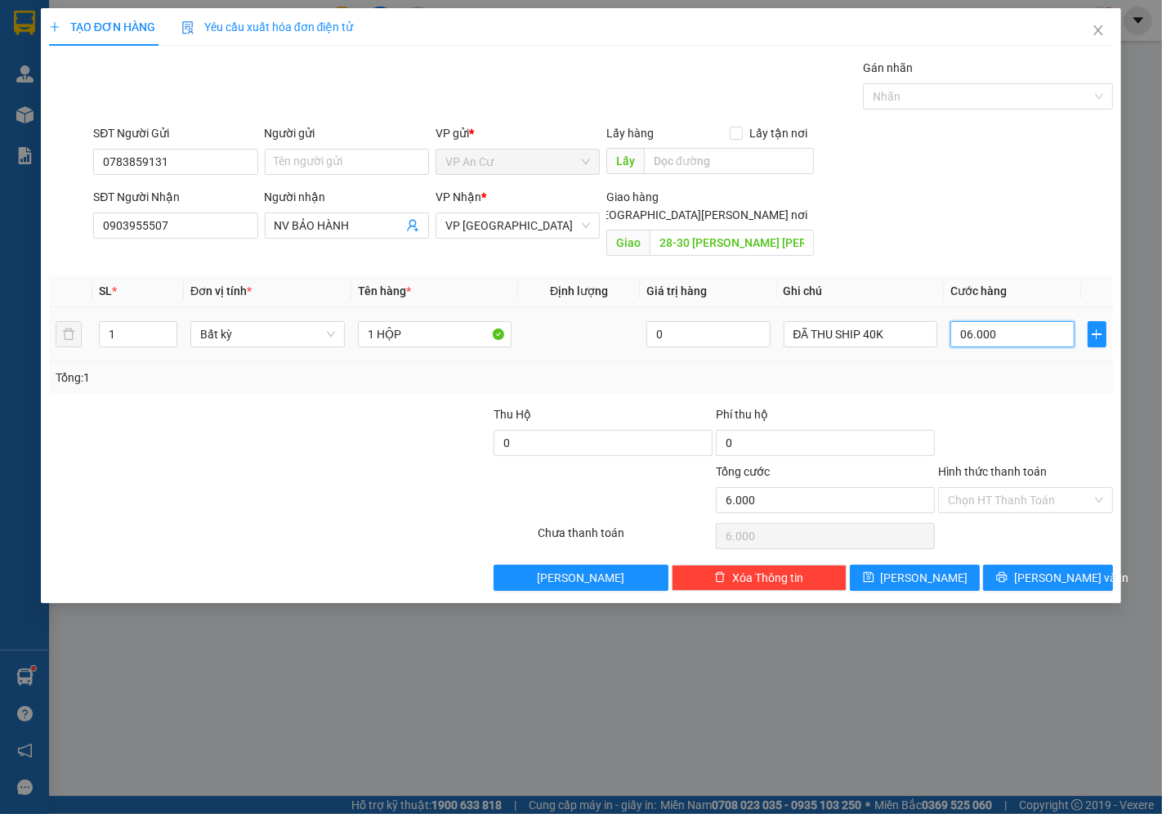
type input "60.000"
click at [969, 490] on input "Hình thức thanh toán" at bounding box center [1020, 500] width 144 height 25
type input "60.000"
click at [984, 515] on div "Tại văn phòng" at bounding box center [1025, 515] width 155 height 18
type input "0"
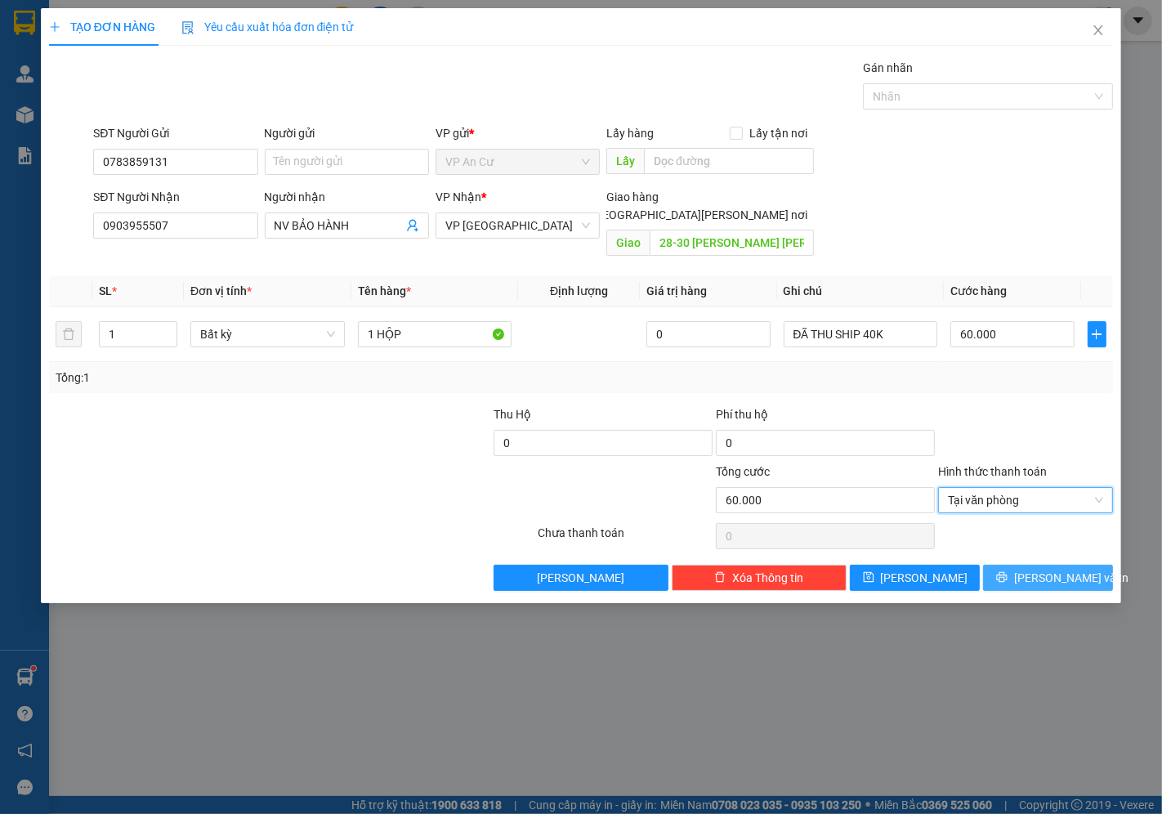
click at [1039, 569] on span "[PERSON_NAME] và In" at bounding box center [1071, 578] width 114 height 18
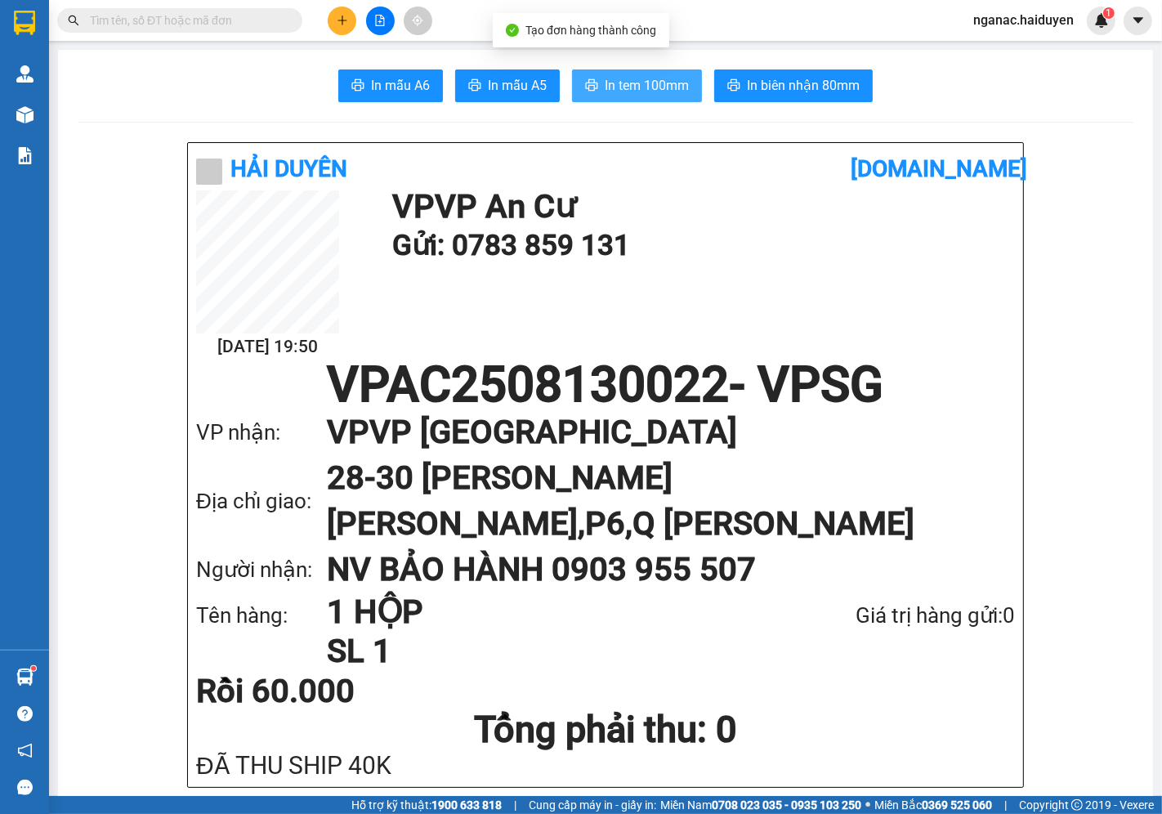
click at [633, 82] on span "In tem 100mm" at bounding box center [647, 85] width 84 height 20
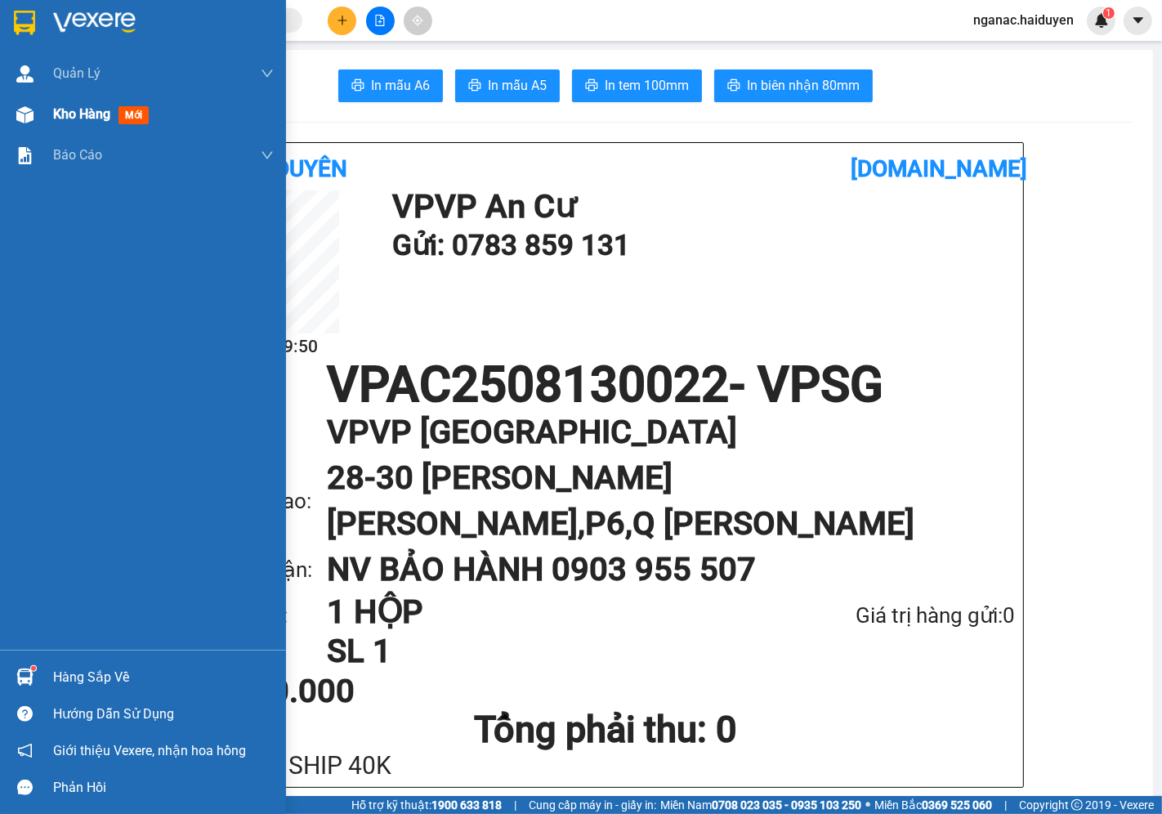
drag, startPoint x: 38, startPoint y: 109, endPoint x: 135, endPoint y: 102, distance: 97.4
click at [38, 109] on div at bounding box center [25, 114] width 29 height 29
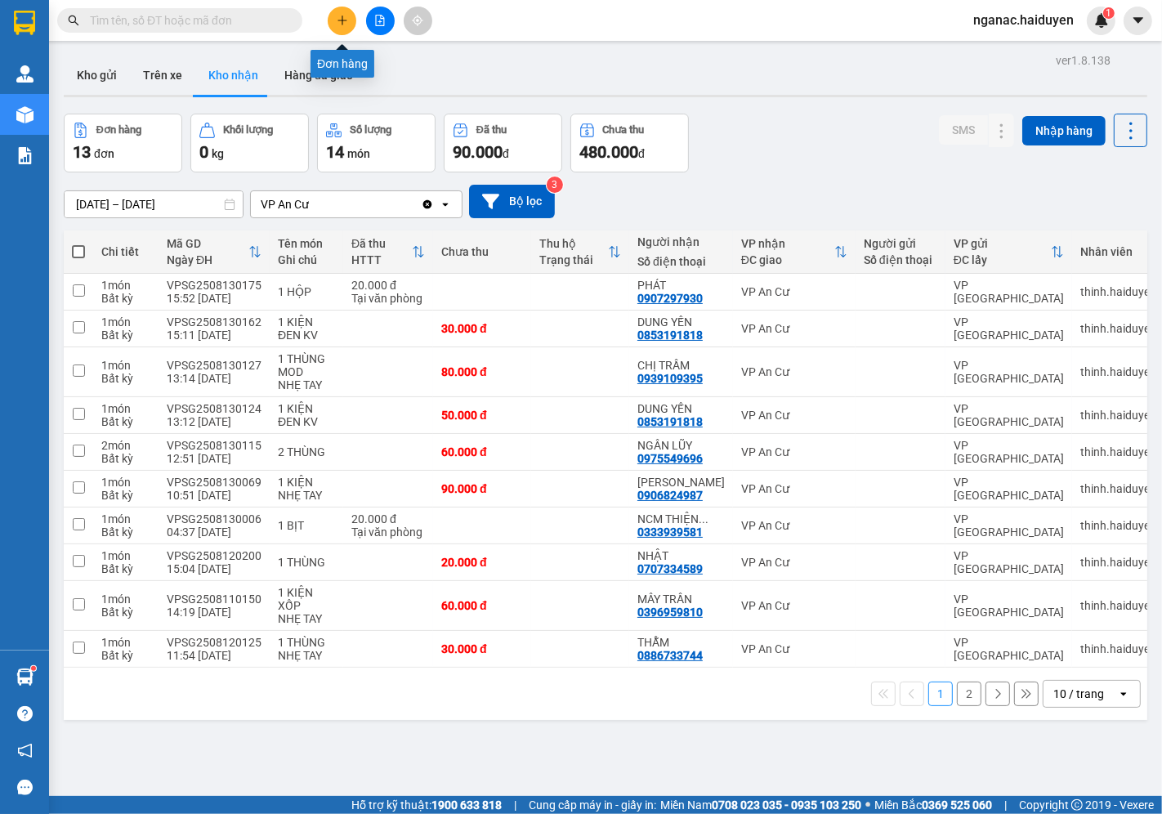
click at [340, 23] on icon "plus" at bounding box center [342, 20] width 11 height 11
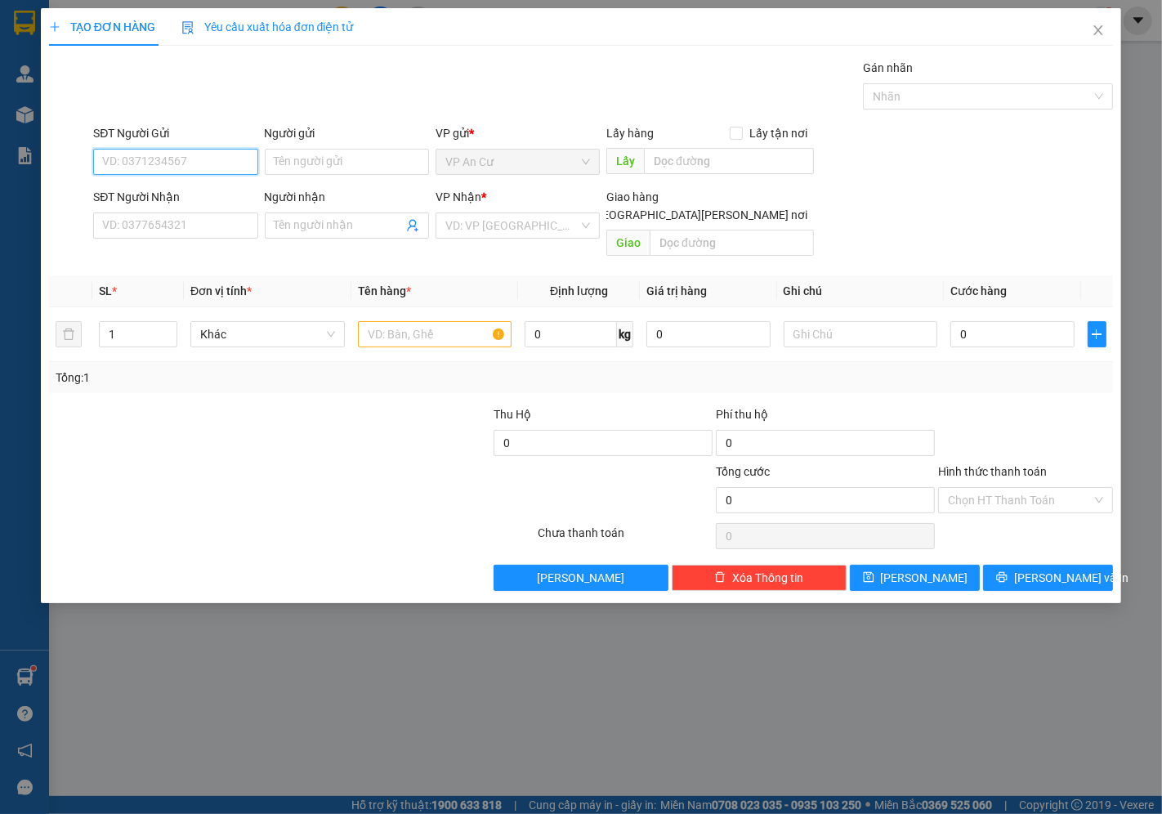
click at [170, 159] on input "SĐT Người Gửi" at bounding box center [175, 162] width 164 height 26
click at [167, 193] on div "0327979966 - HẢI" at bounding box center [175, 194] width 145 height 18
type input "0327979966"
type input "HẢI"
type input "0909866113"
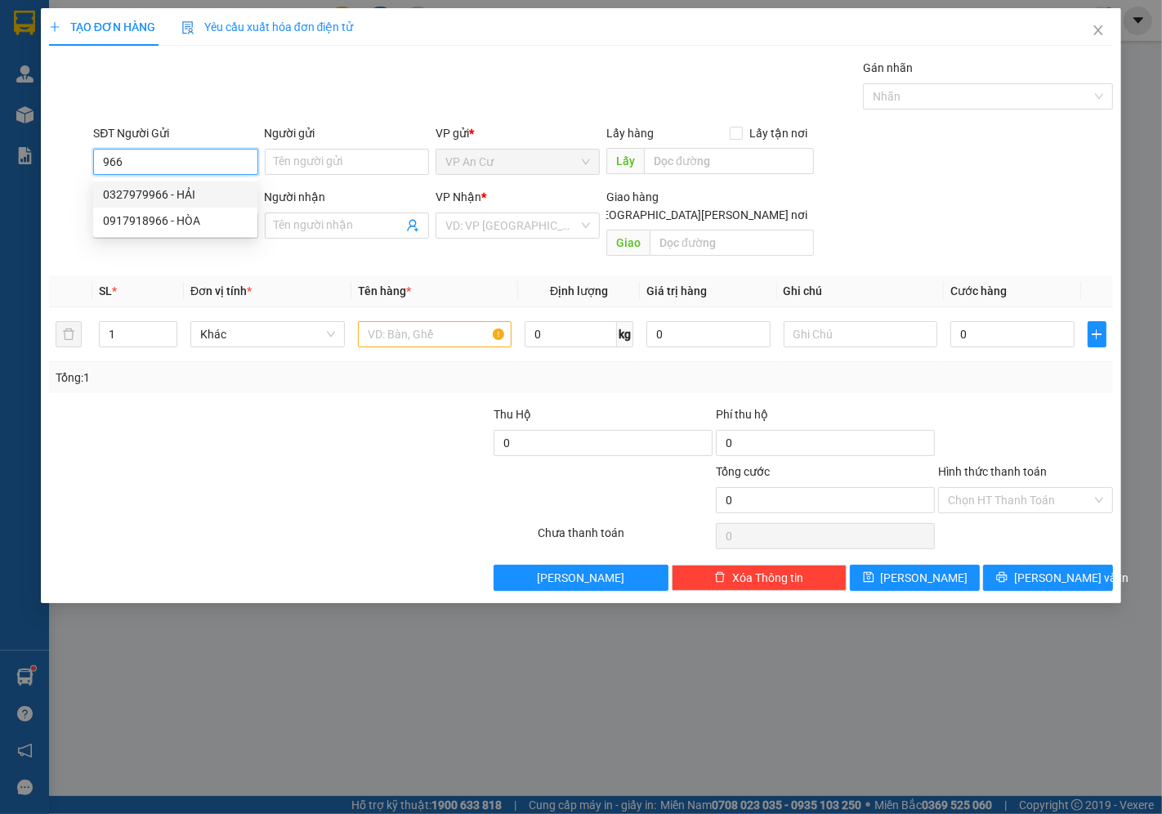
type input "TÂN"
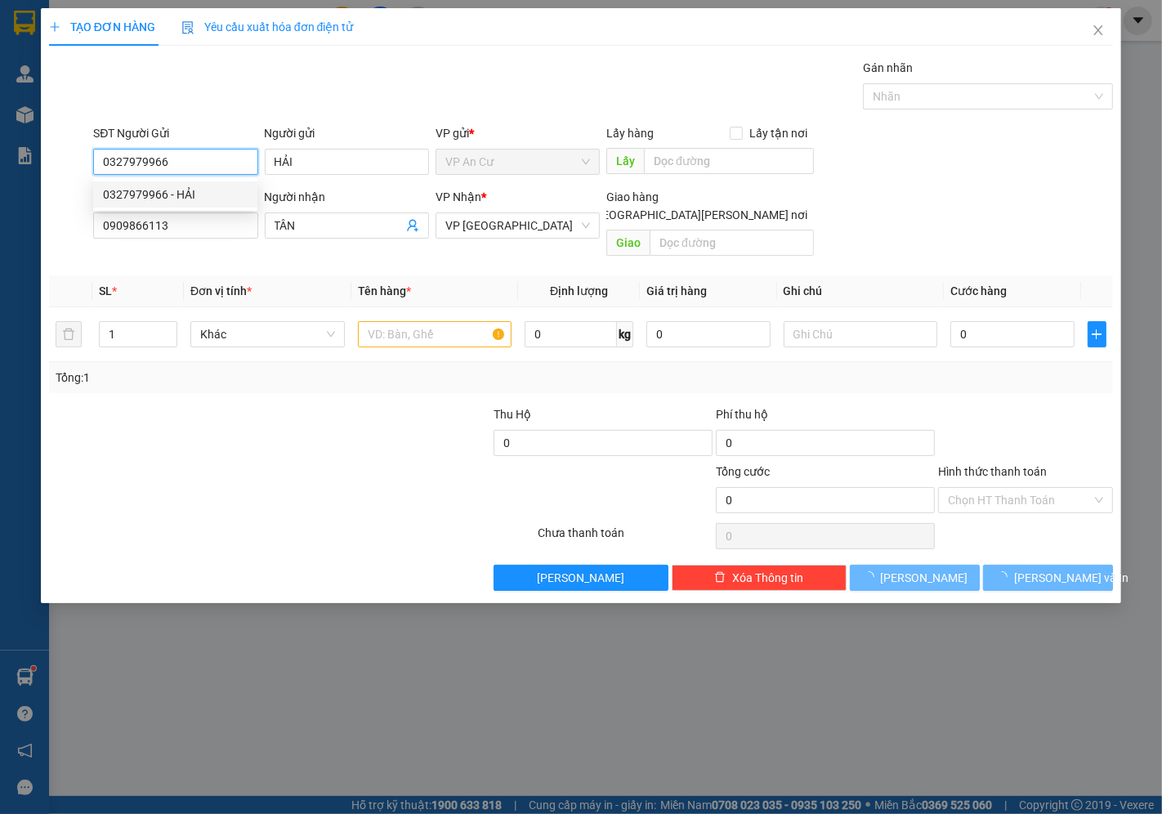
type input "20.000"
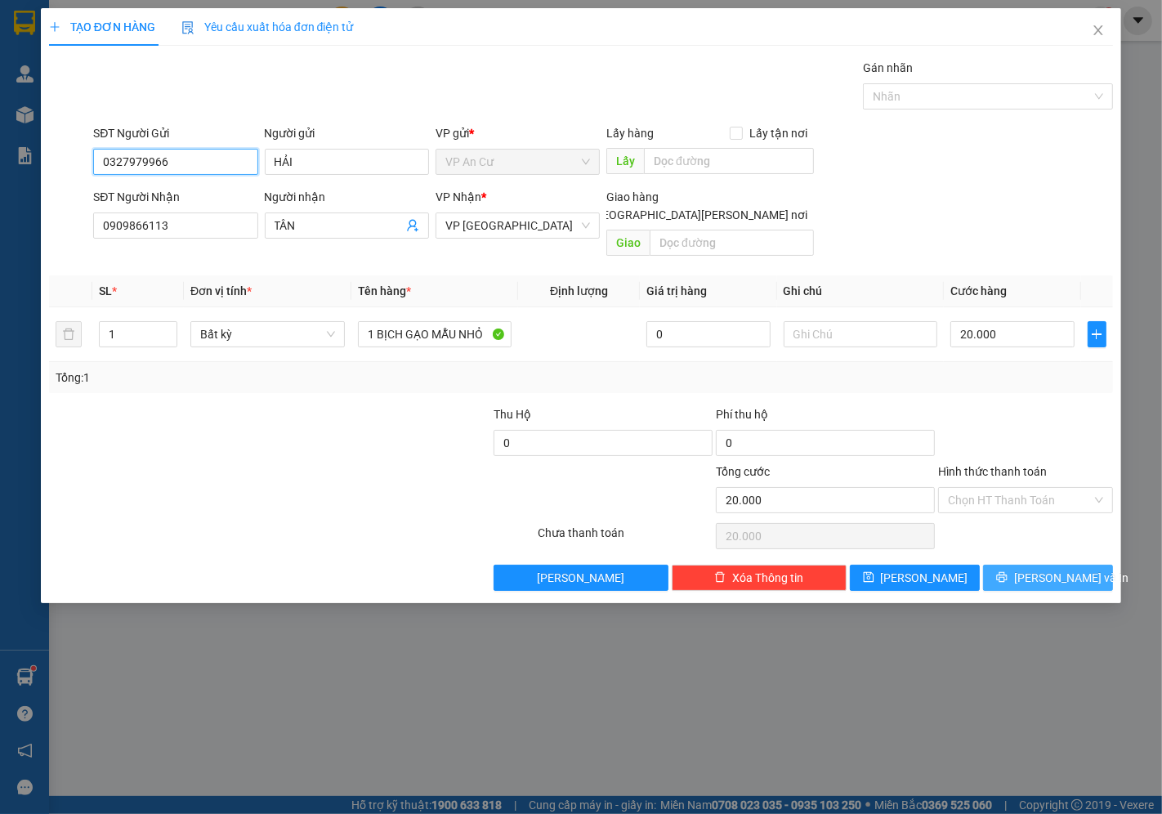
type input "0327979966"
click at [1038, 569] on span "[PERSON_NAME] và In" at bounding box center [1071, 578] width 114 height 18
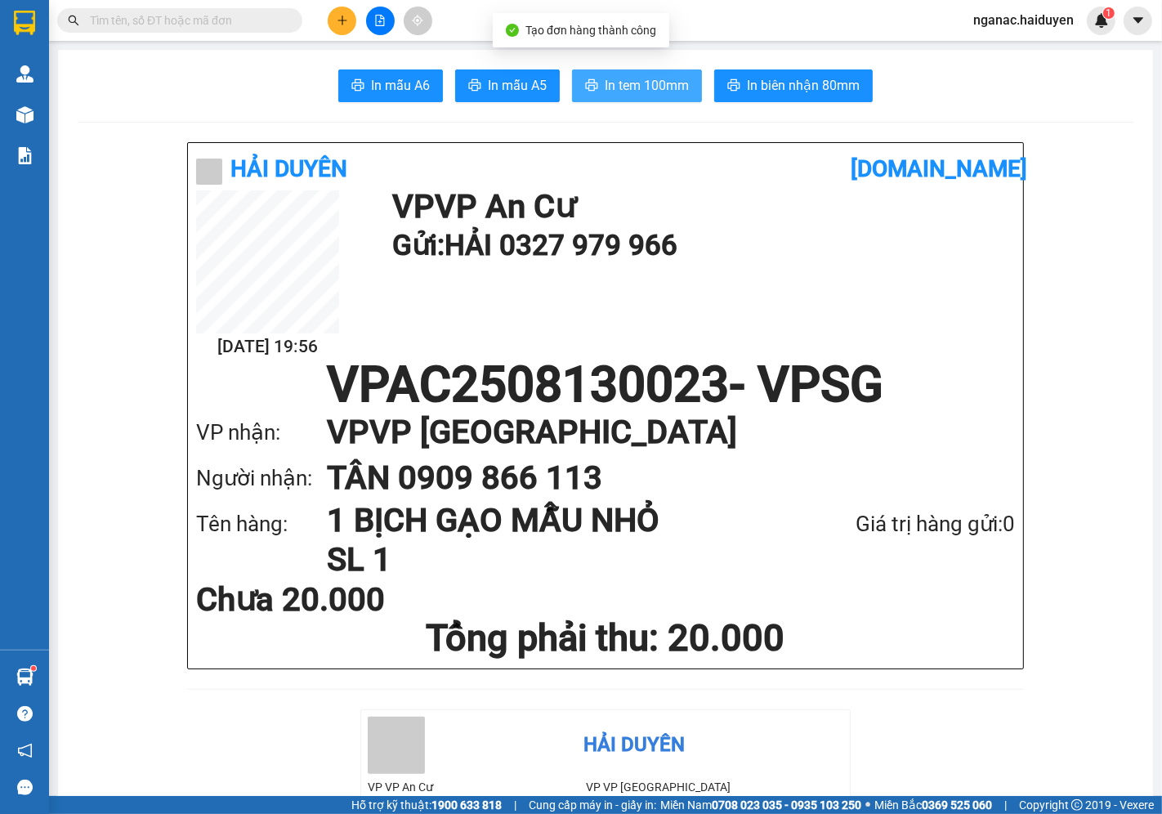
click at [621, 87] on span "In tem 100mm" at bounding box center [647, 85] width 84 height 20
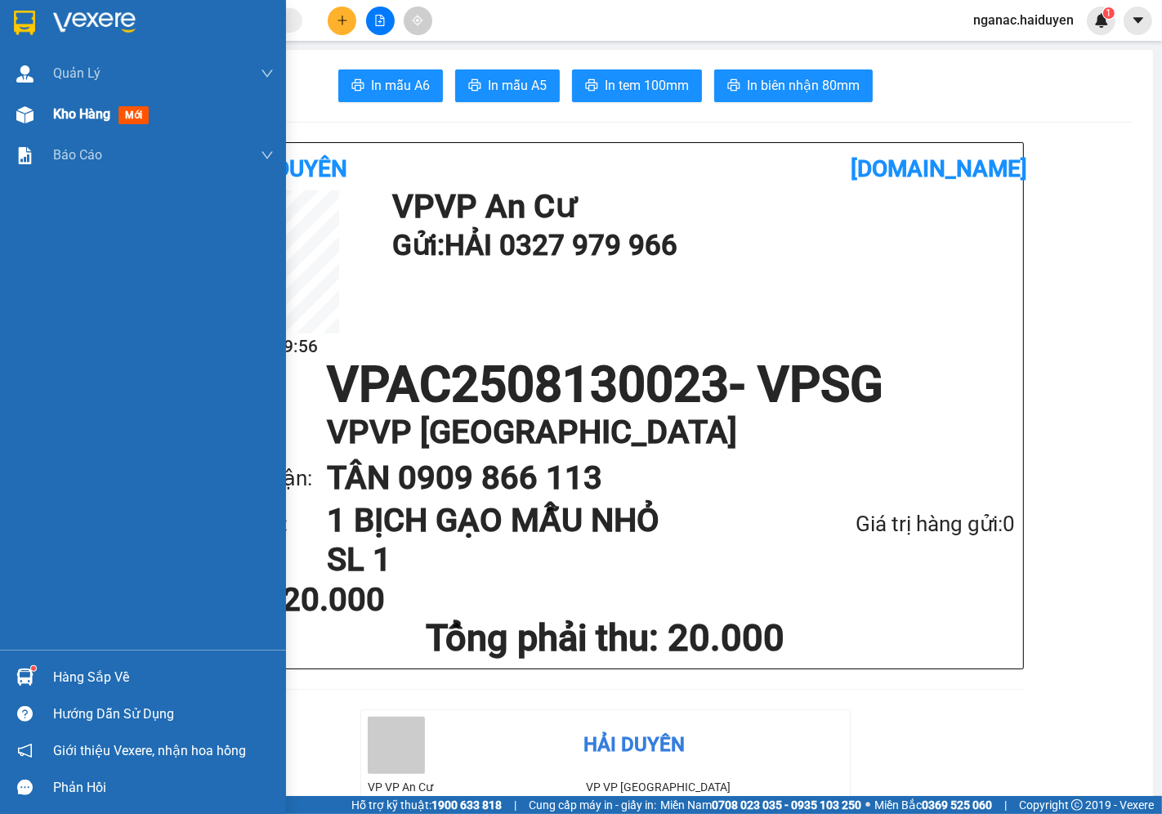
click at [44, 111] on div "Kho hàng mới" at bounding box center [143, 114] width 286 height 41
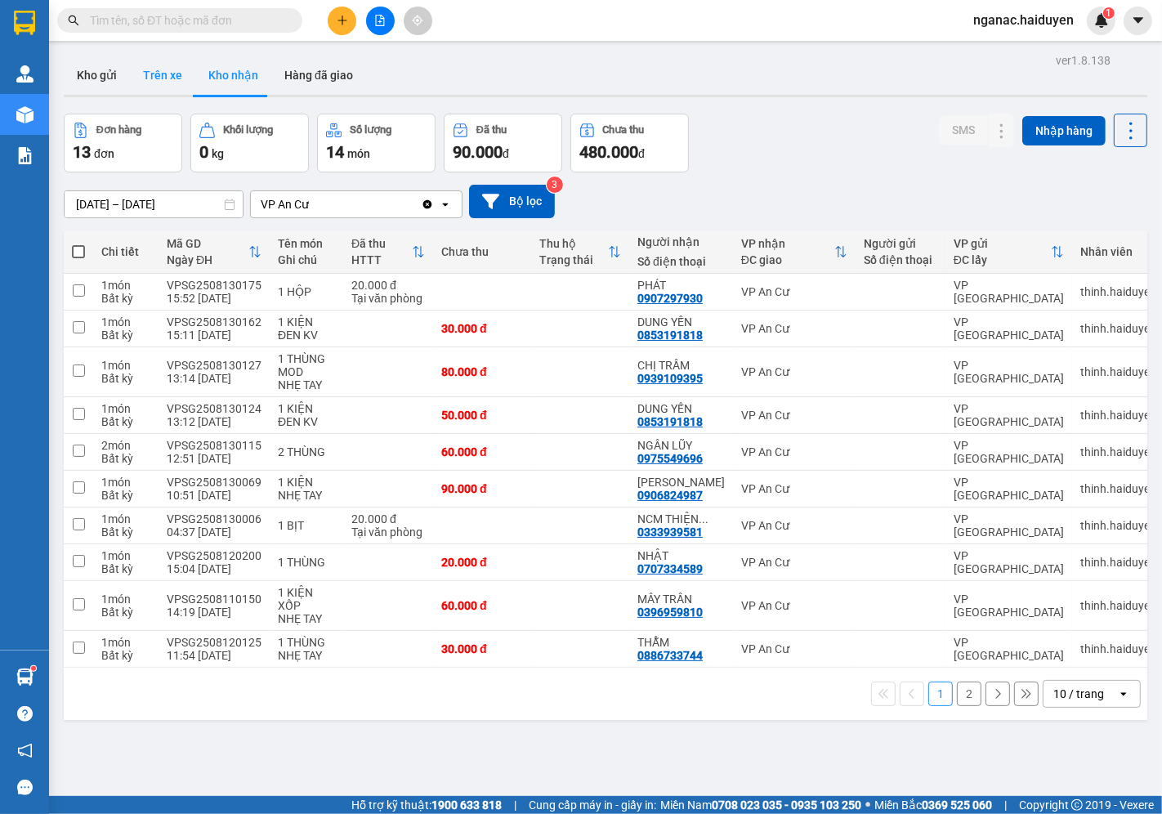
click at [160, 74] on button "Trên xe" at bounding box center [162, 75] width 65 height 39
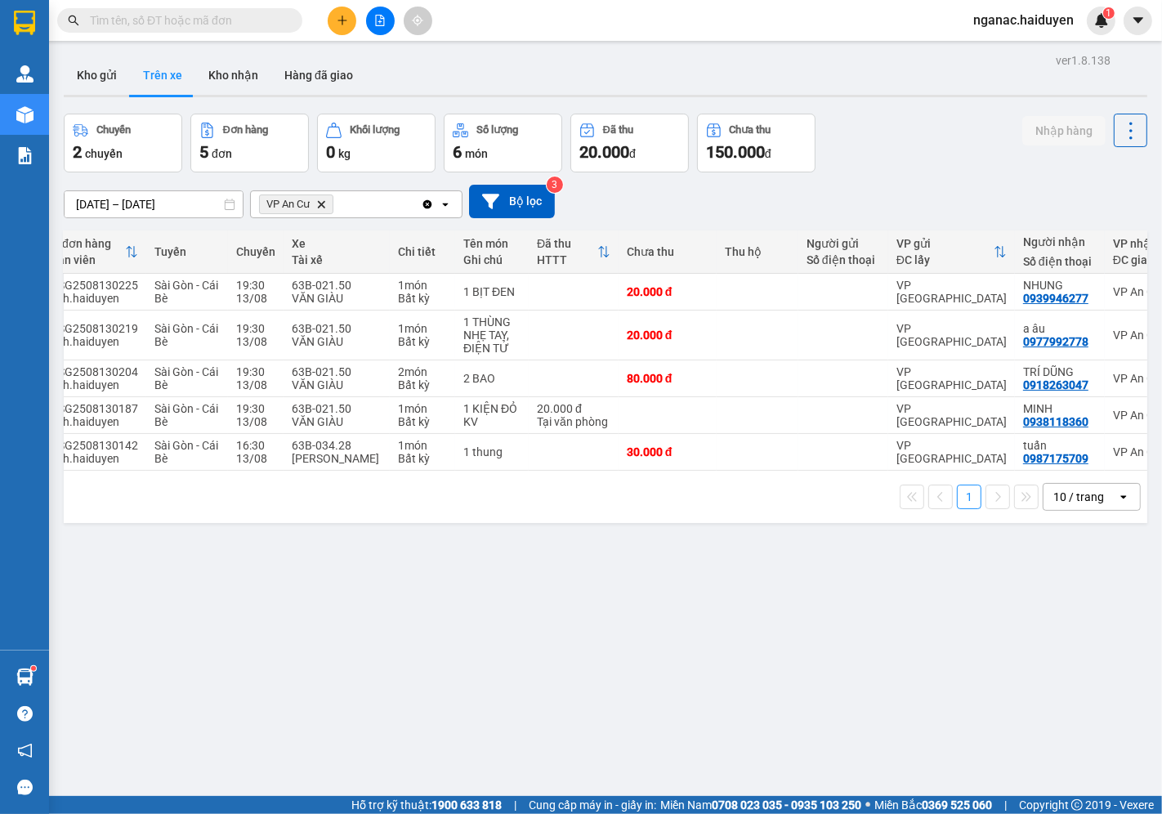
scroll to position [0, 61]
click at [242, 69] on button "Kho nhận" at bounding box center [233, 75] width 76 height 39
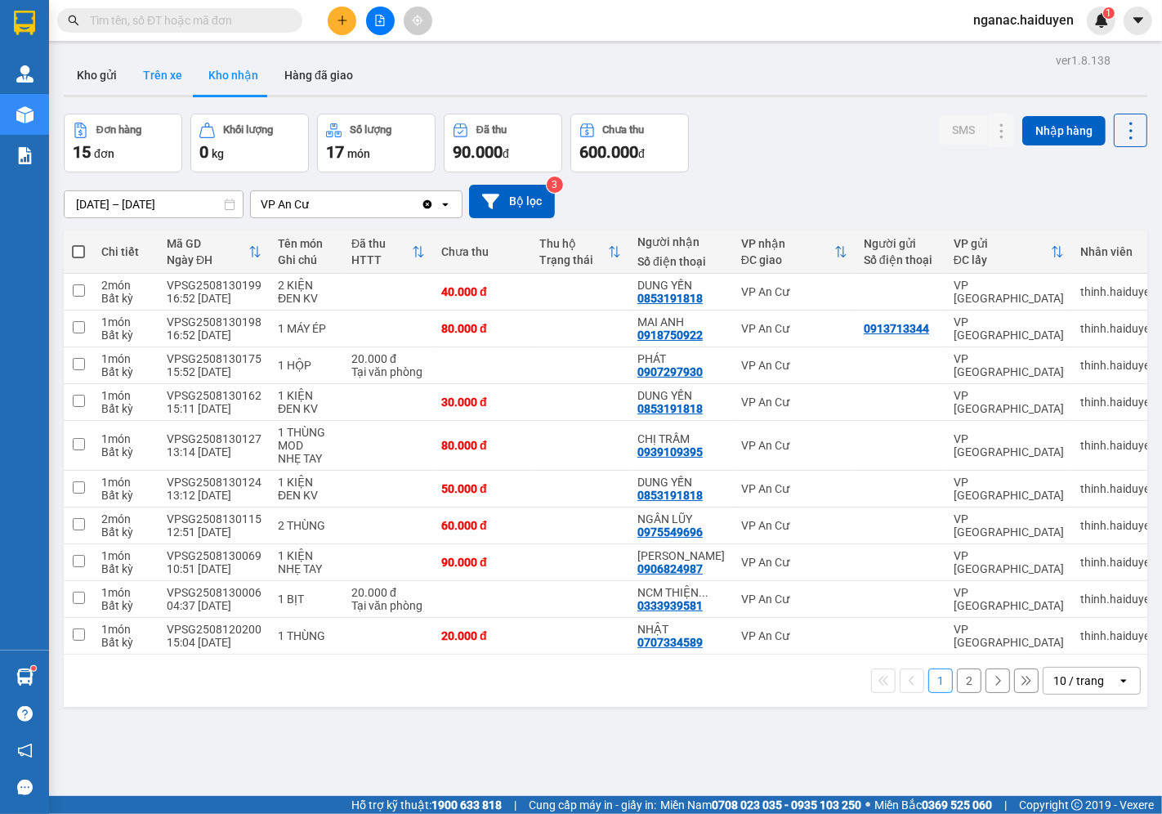
click at [167, 74] on button "Trên xe" at bounding box center [162, 75] width 65 height 39
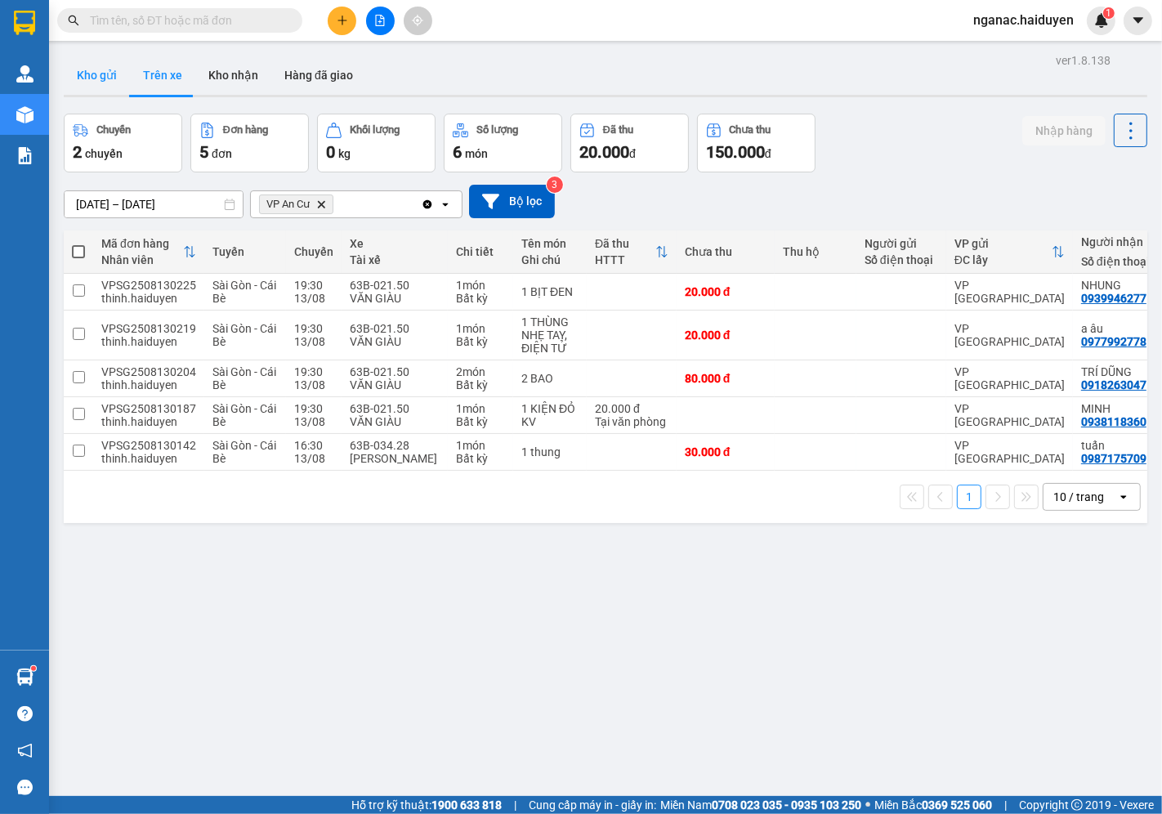
click at [87, 78] on button "Kho gửi" at bounding box center [97, 75] width 66 height 39
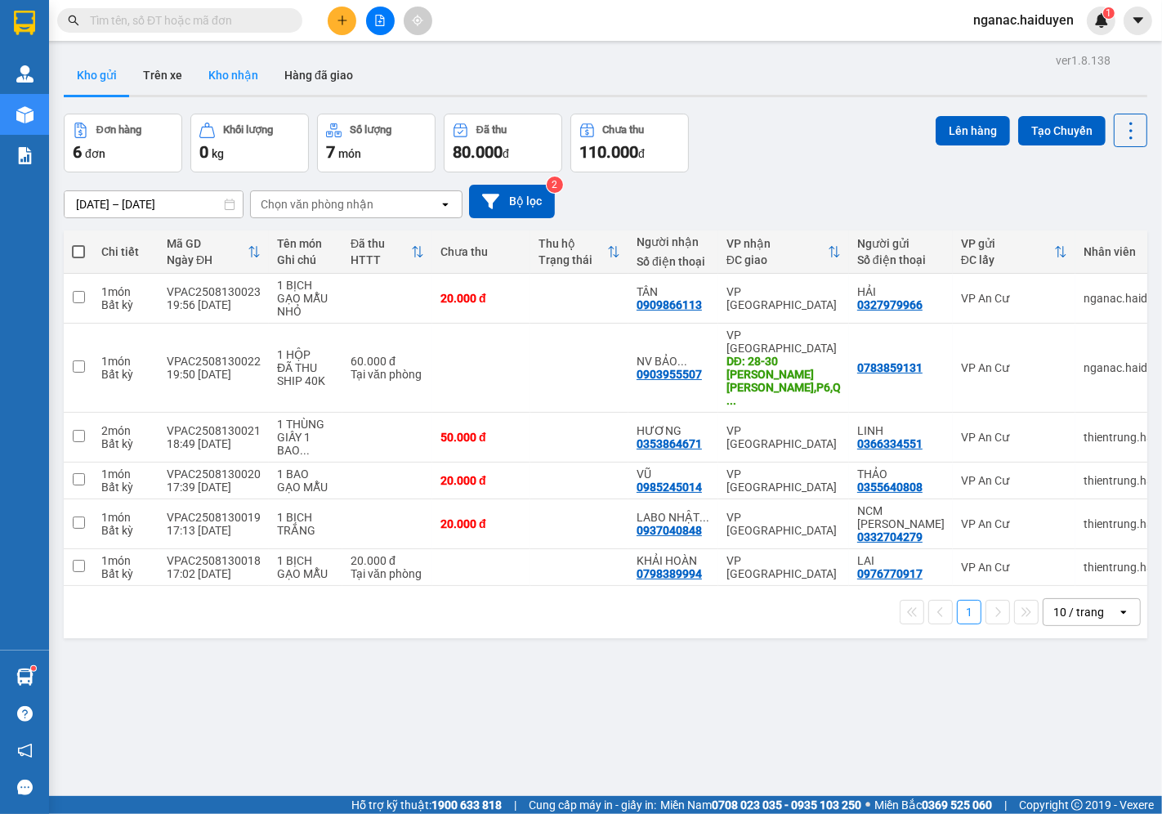
click at [227, 75] on button "Kho nhận" at bounding box center [233, 75] width 76 height 39
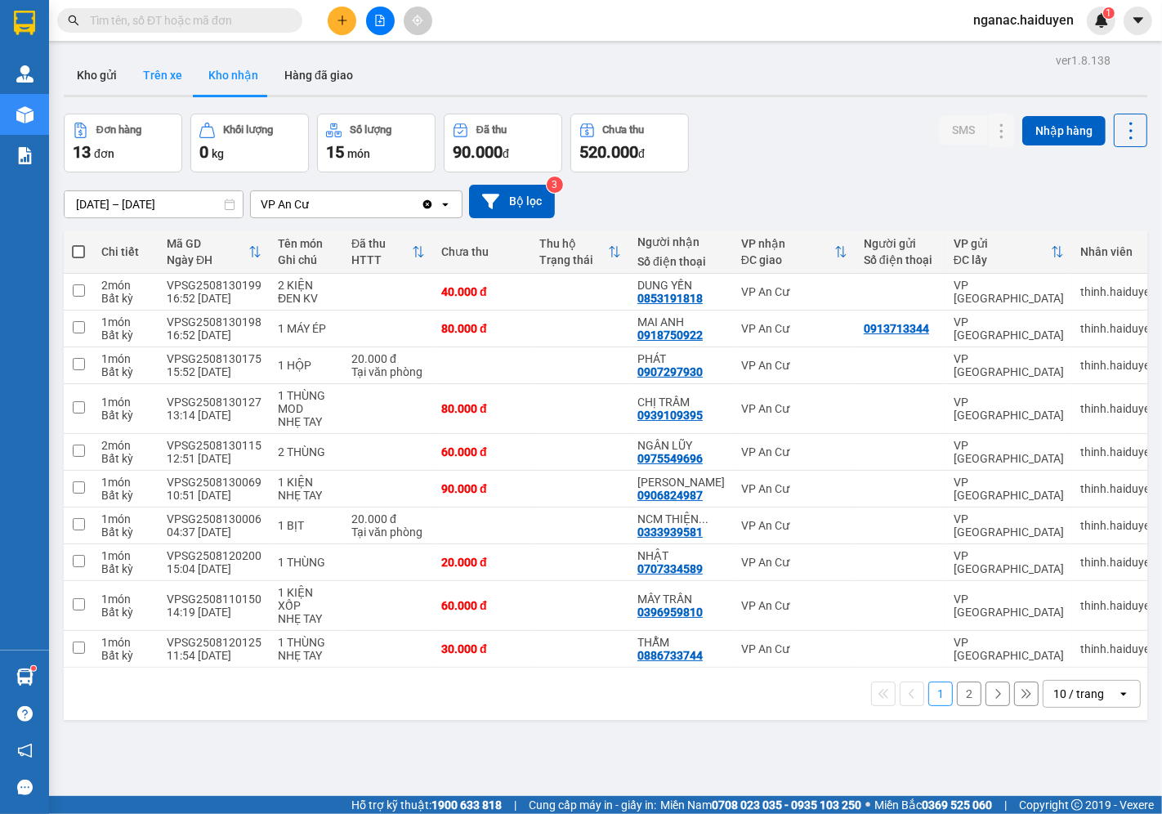
click at [158, 63] on button "Trên xe" at bounding box center [162, 75] width 65 height 39
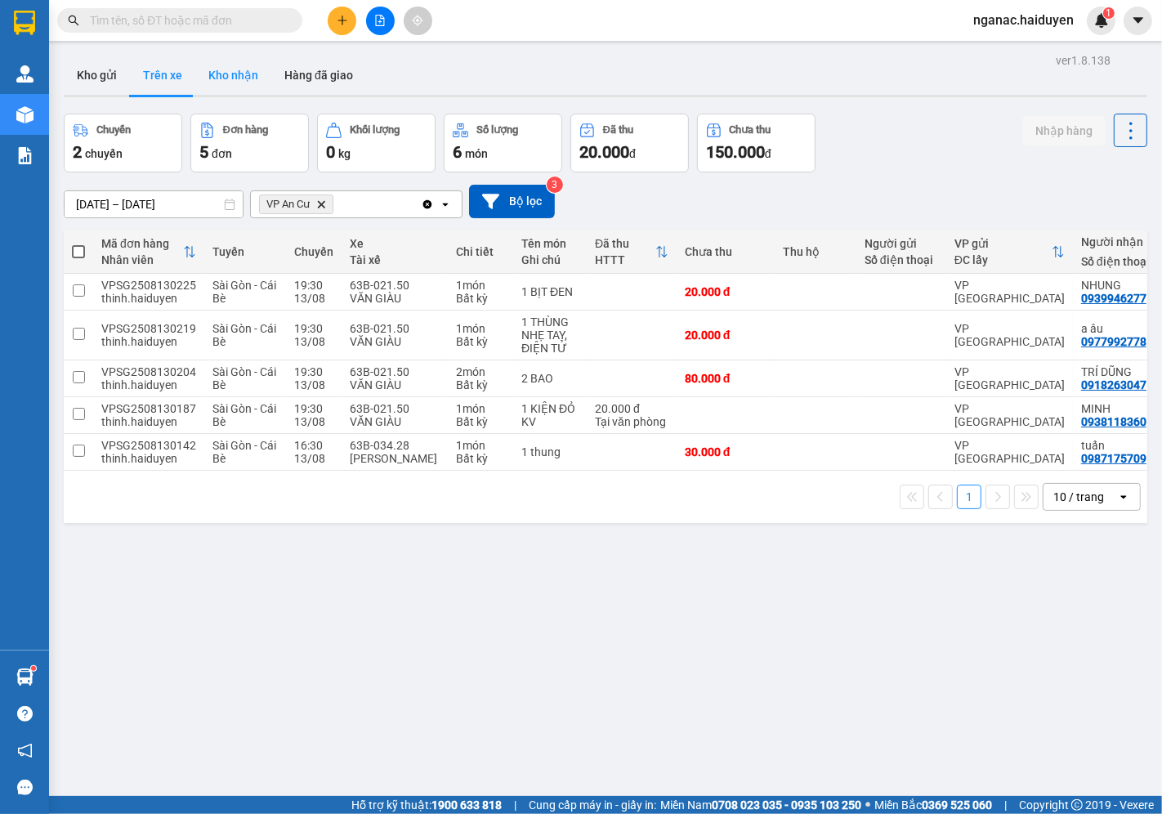
click at [242, 70] on button "Kho nhận" at bounding box center [233, 75] width 76 height 39
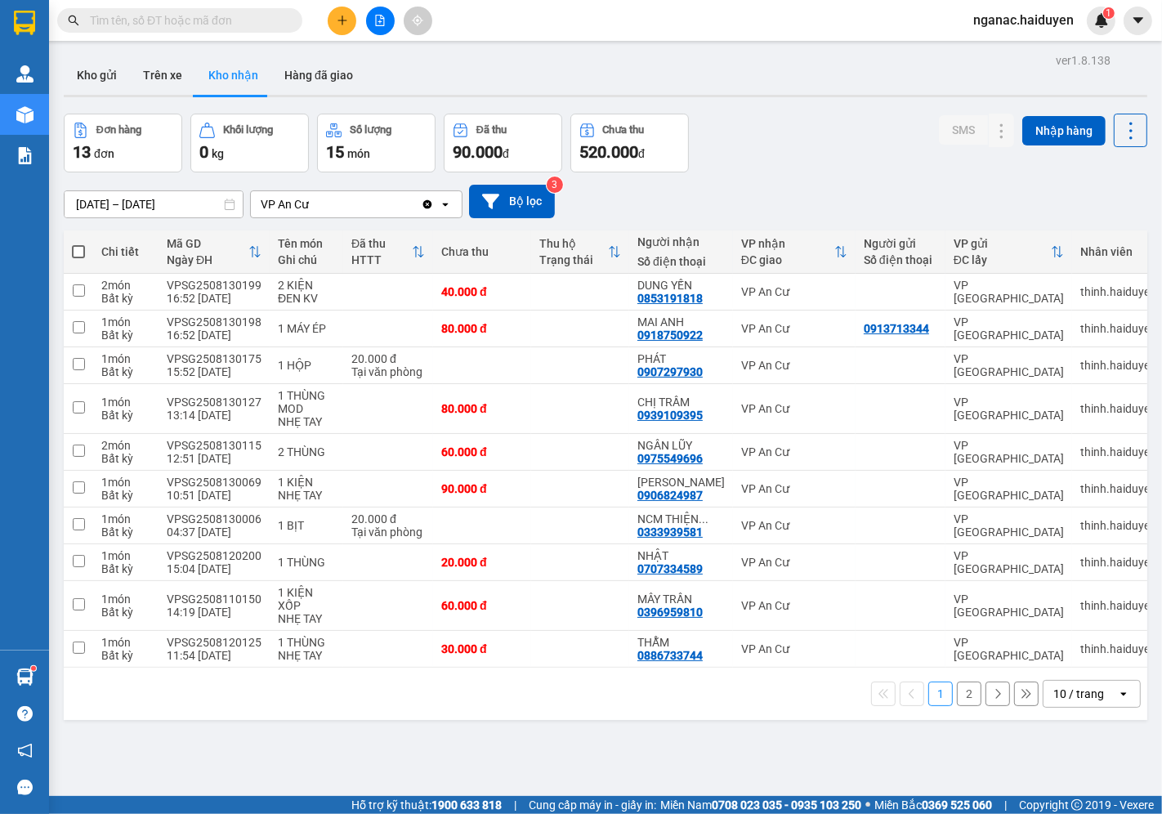
click at [957, 701] on button "2" at bounding box center [969, 693] width 25 height 25
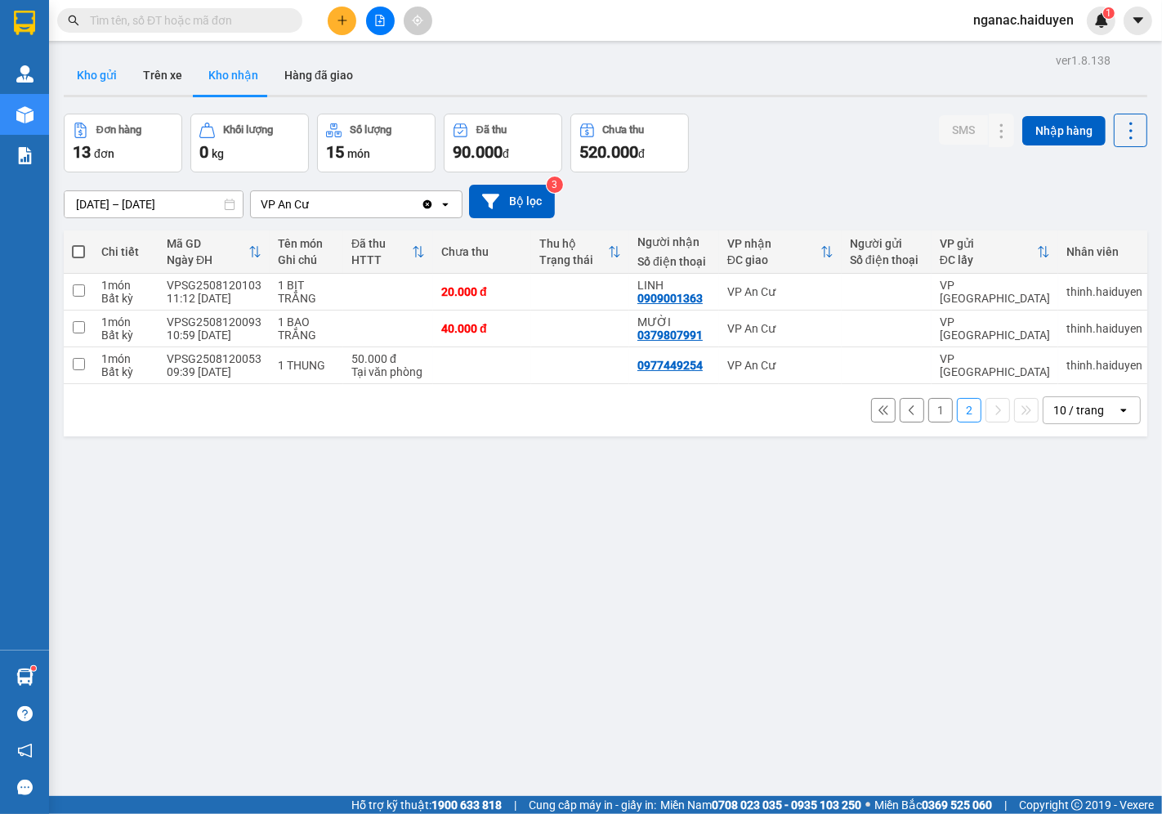
click at [94, 78] on button "Kho gửi" at bounding box center [97, 75] width 66 height 39
